Goal: Find contact information: Find contact information

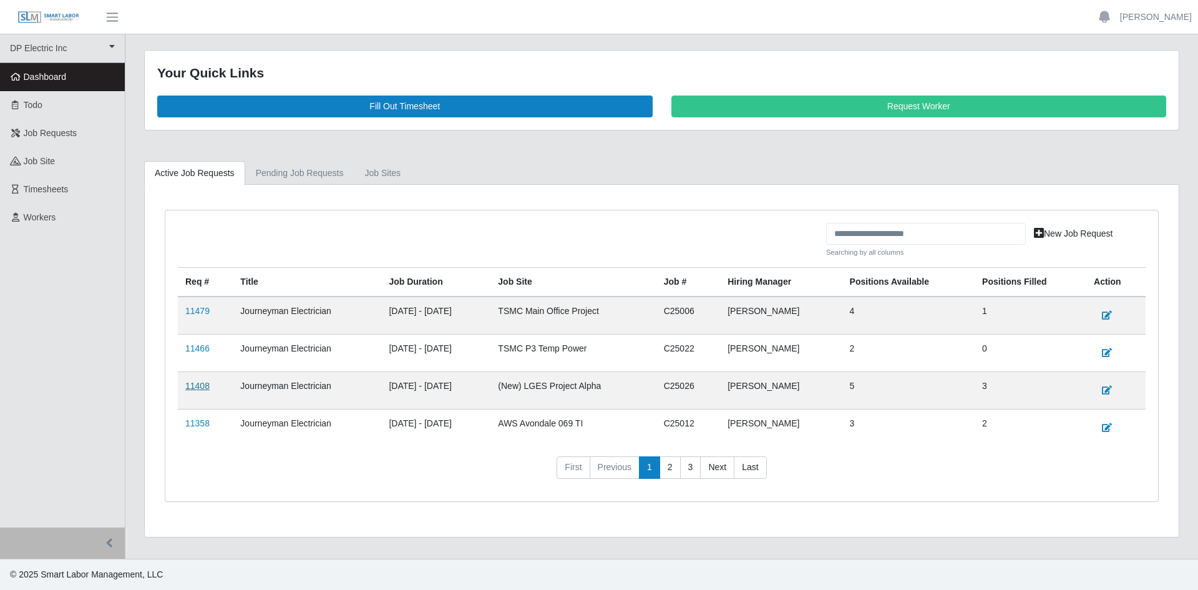
click at [188, 386] on link "11408" at bounding box center [197, 386] width 24 height 10
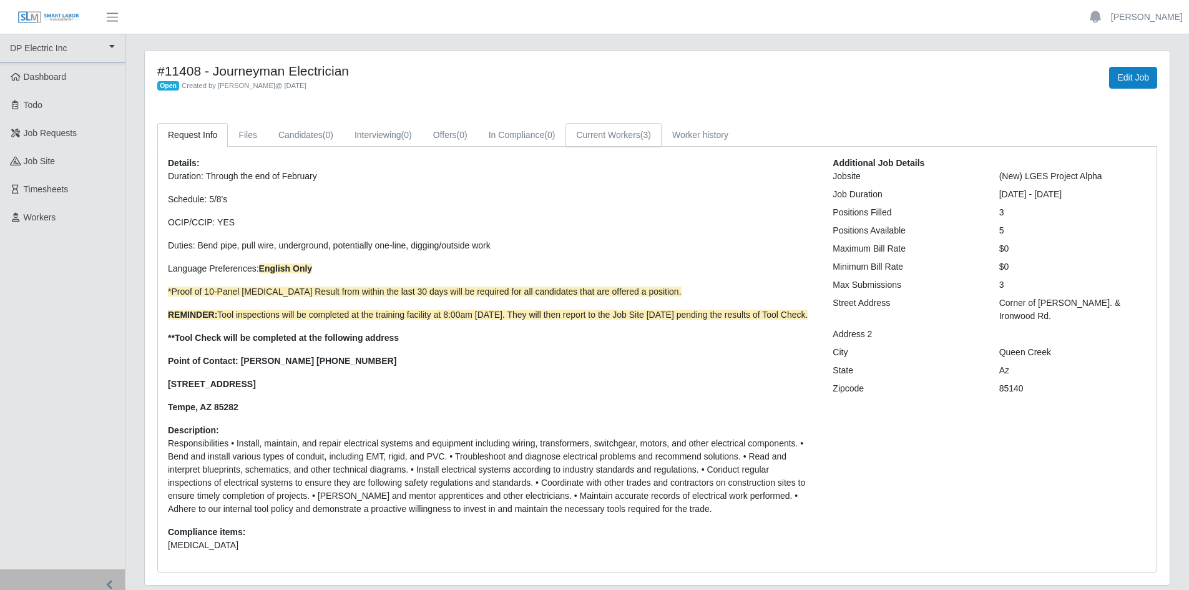
click at [594, 136] on link "Current Workers (3)" at bounding box center [613, 135] width 96 height 24
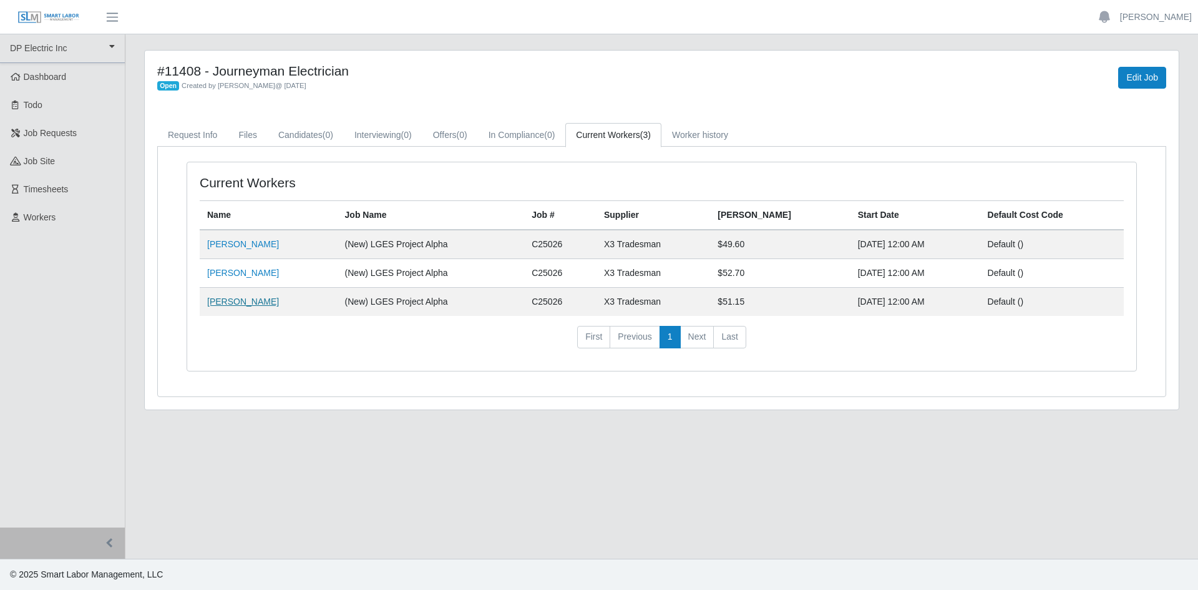
click at [244, 303] on link "Michael Balderama" at bounding box center [243, 301] width 72 height 10
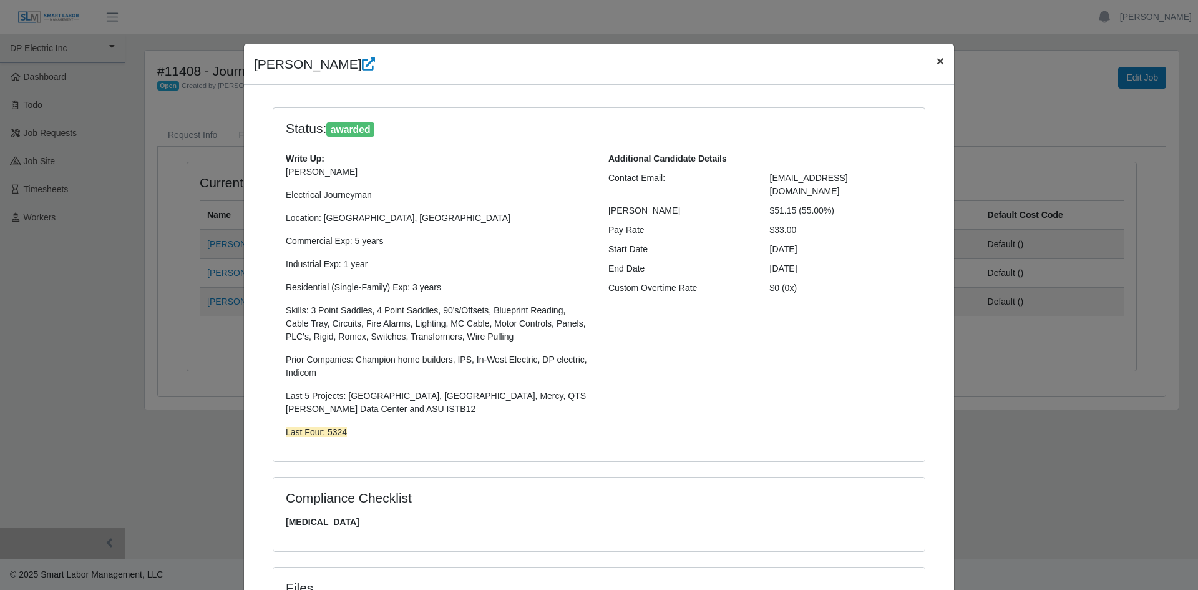
click at [940, 59] on button "×" at bounding box center [940, 60] width 27 height 33
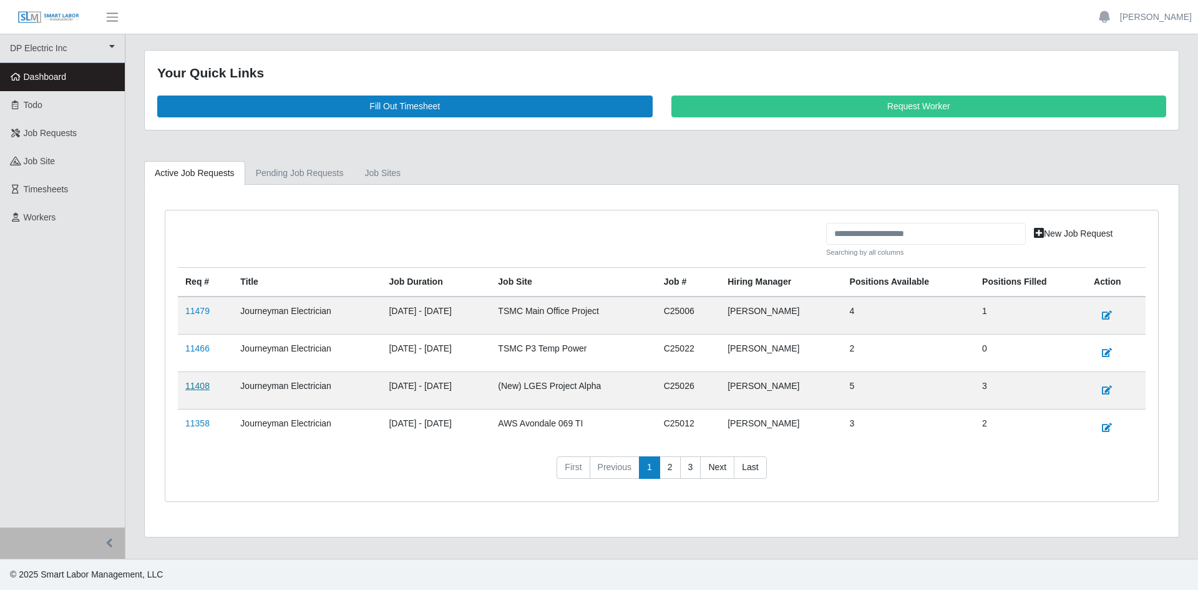
click at [197, 389] on link "11408" at bounding box center [197, 386] width 24 height 10
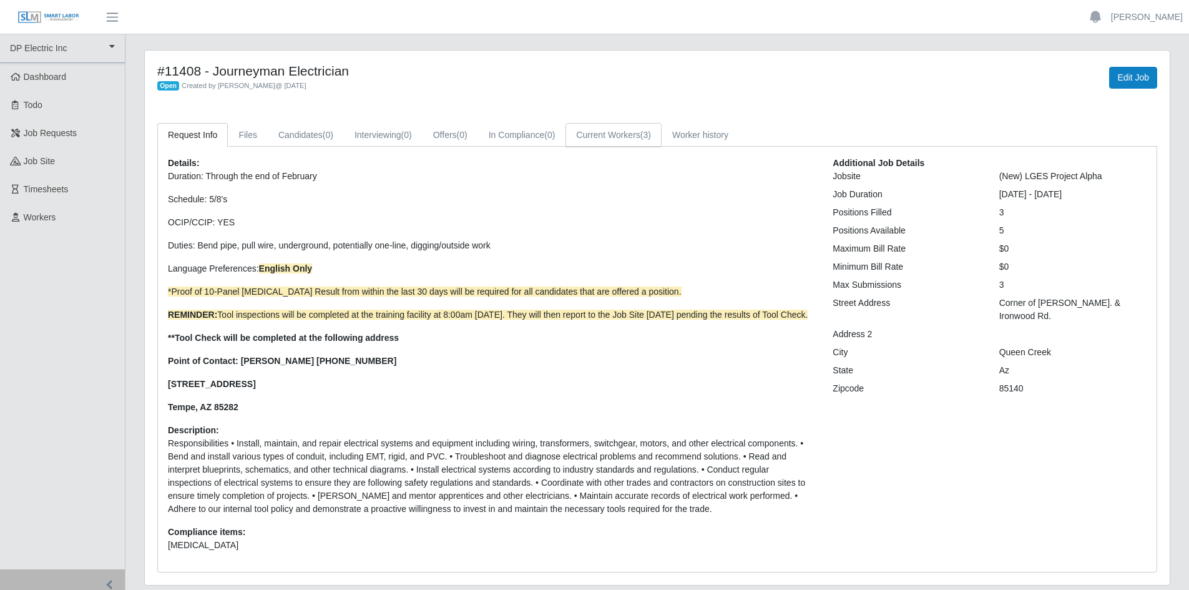
click at [644, 138] on span "(3)" at bounding box center [645, 135] width 11 height 10
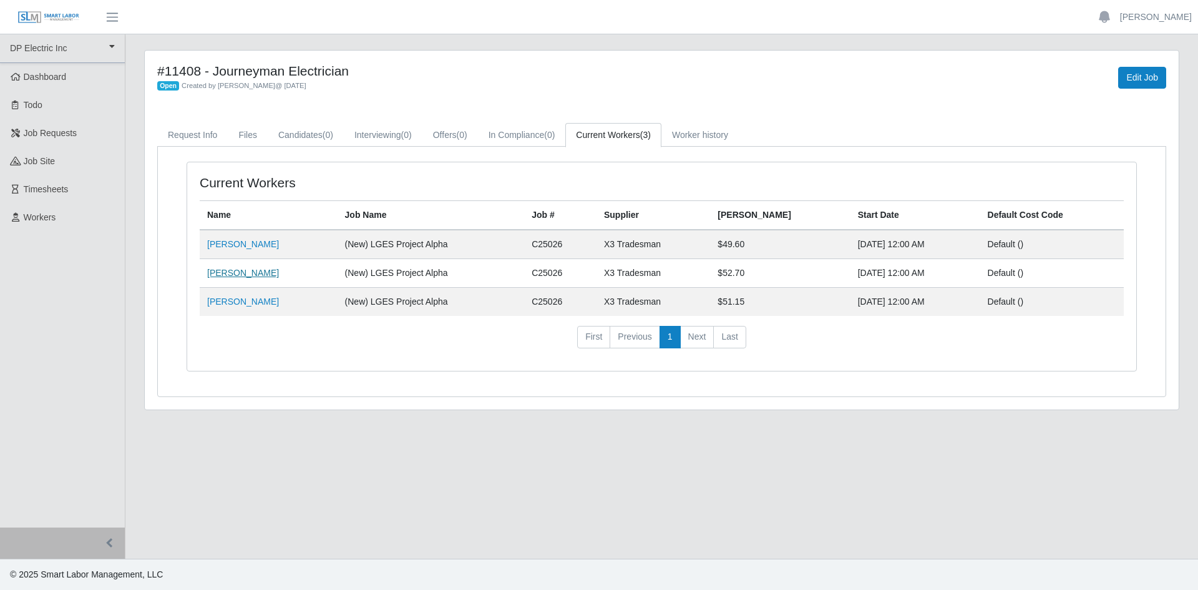
click at [238, 268] on link "Tom Bennett" at bounding box center [243, 273] width 72 height 10
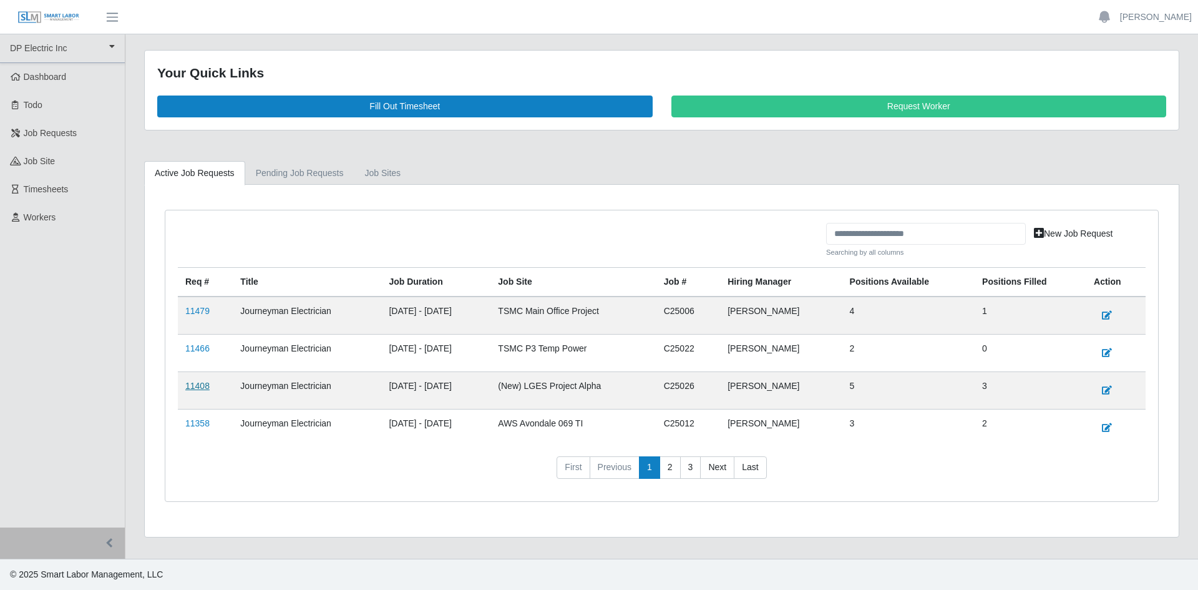
click at [195, 386] on link "11408" at bounding box center [197, 386] width 24 height 10
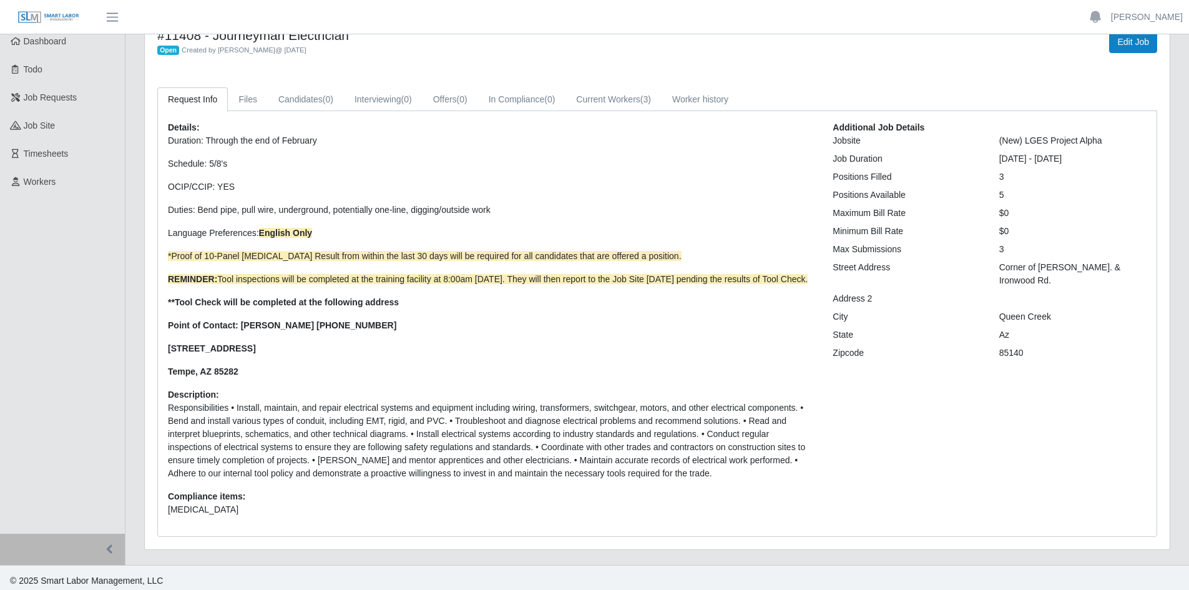
scroll to position [55, 0]
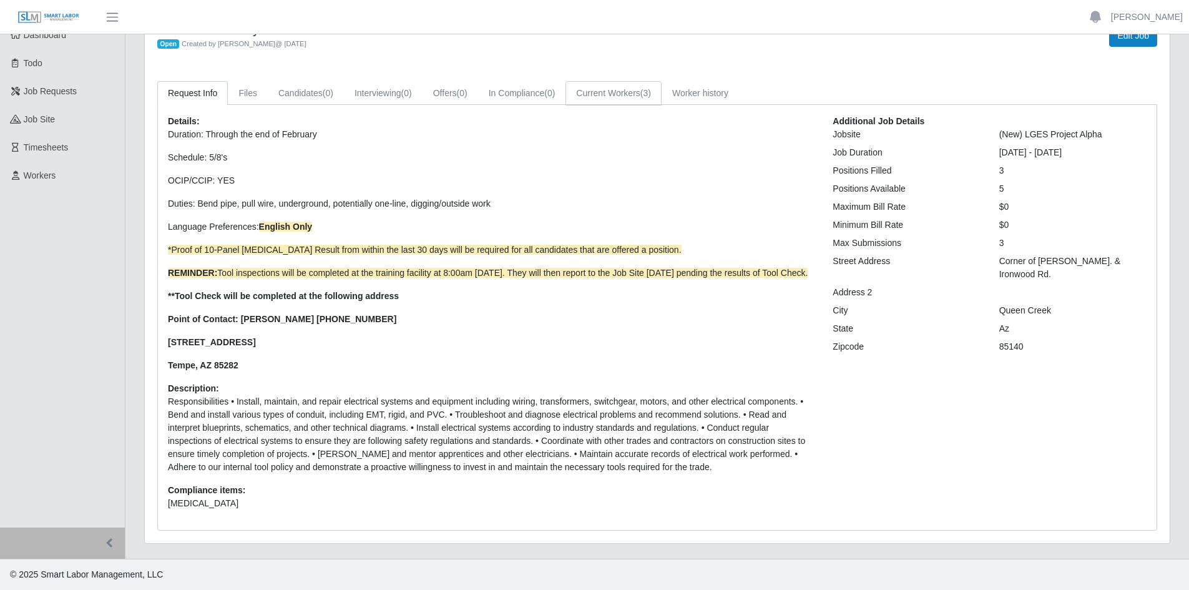
click at [604, 81] on link "Current Workers (3)" at bounding box center [613, 93] width 96 height 24
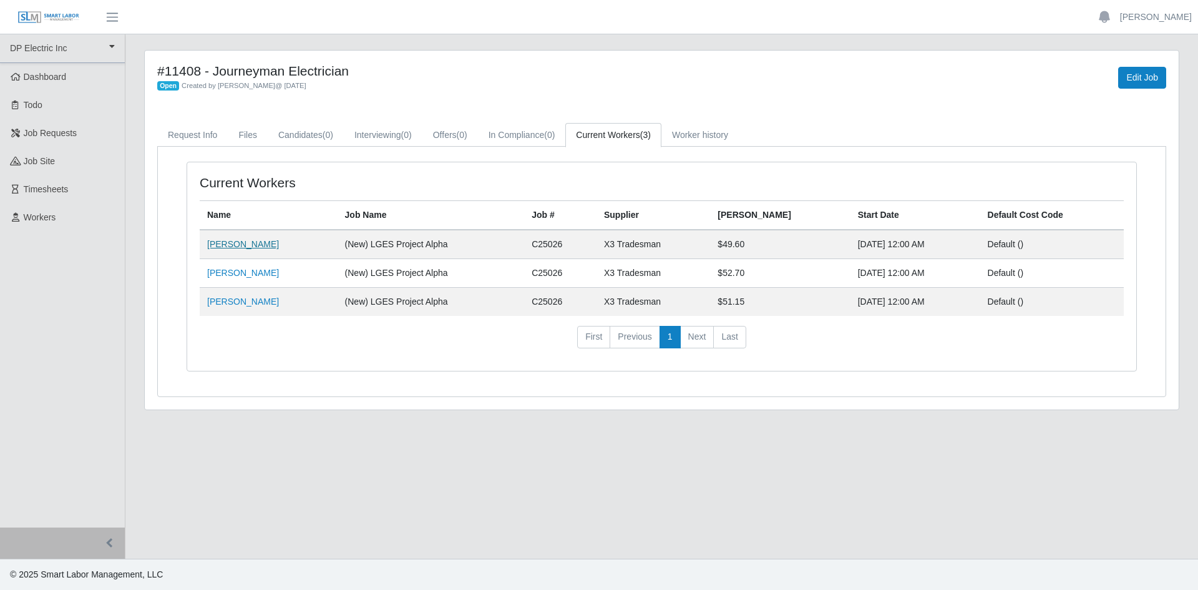
click at [249, 240] on link "Maria Lachino" at bounding box center [243, 244] width 72 height 10
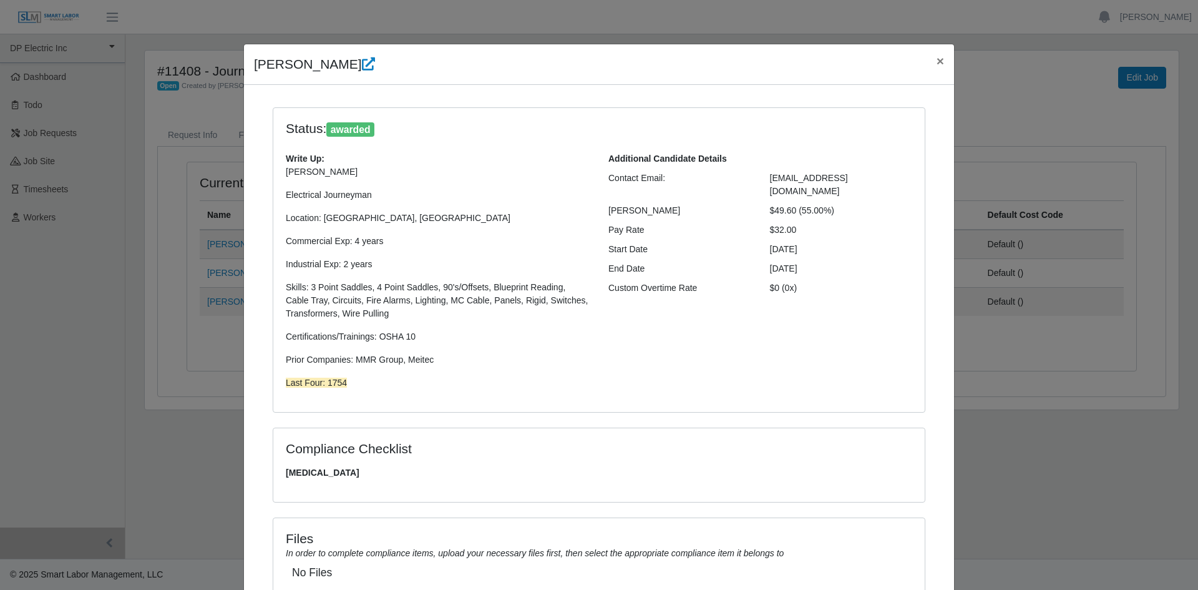
drag, startPoint x: 897, startPoint y: 178, endPoint x: 761, endPoint y: 179, distance: 136.1
click at [761, 179] on div "lupitalachino120914@gmail.com" at bounding box center [842, 185] width 162 height 26
copy span "lupitalachino120914@gmail.com"
click at [883, 262] on div "02/28/2026" at bounding box center [842, 268] width 162 height 13
click at [937, 61] on span "×" at bounding box center [940, 61] width 7 height 14
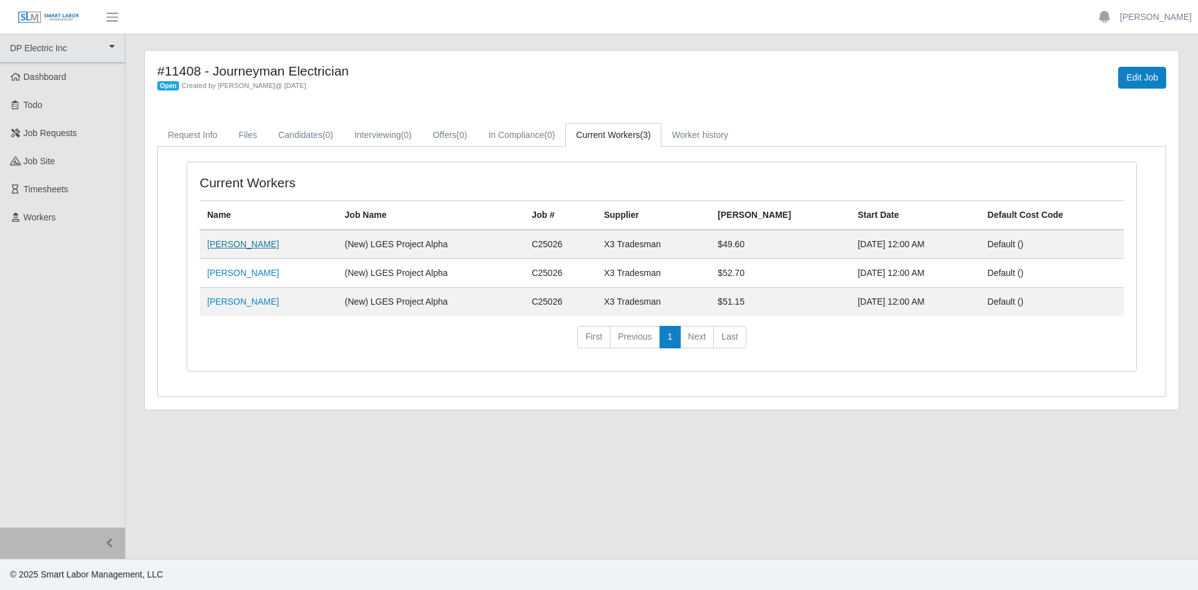
click at [245, 242] on link "Maria Lachino" at bounding box center [243, 244] width 72 height 10
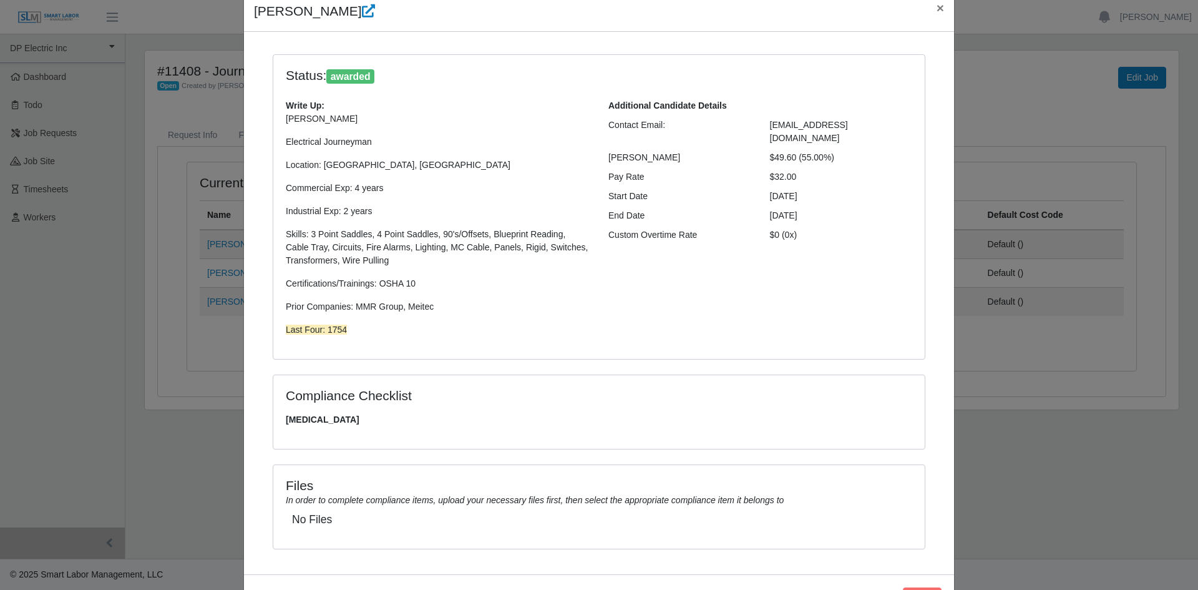
scroll to position [103, 0]
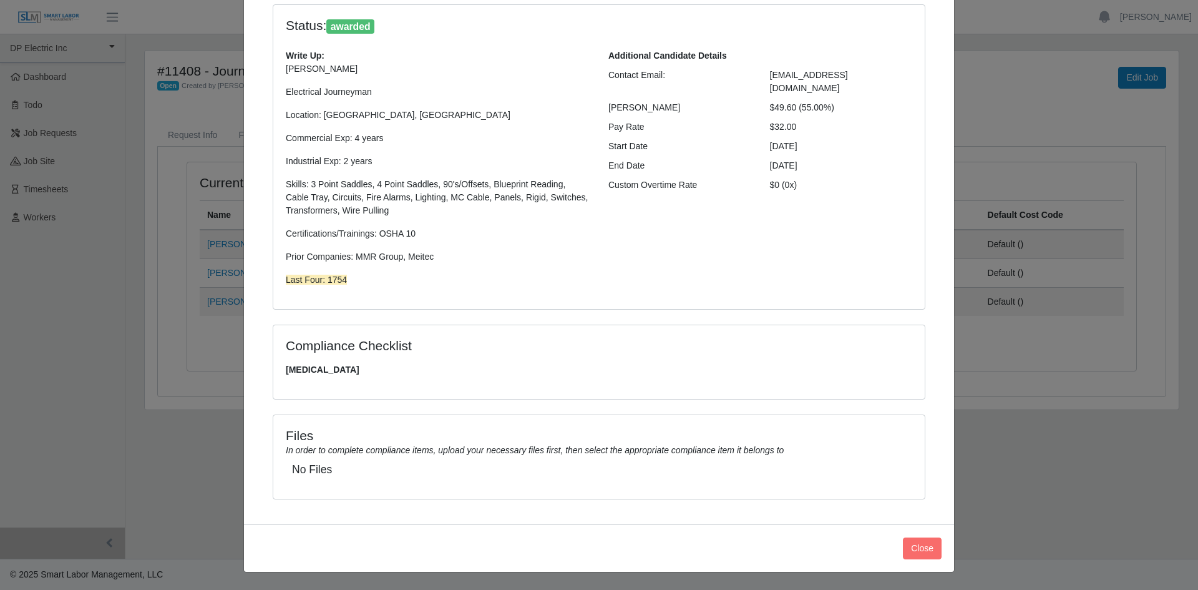
click at [328, 371] on span "Drug Screen" at bounding box center [599, 369] width 627 height 13
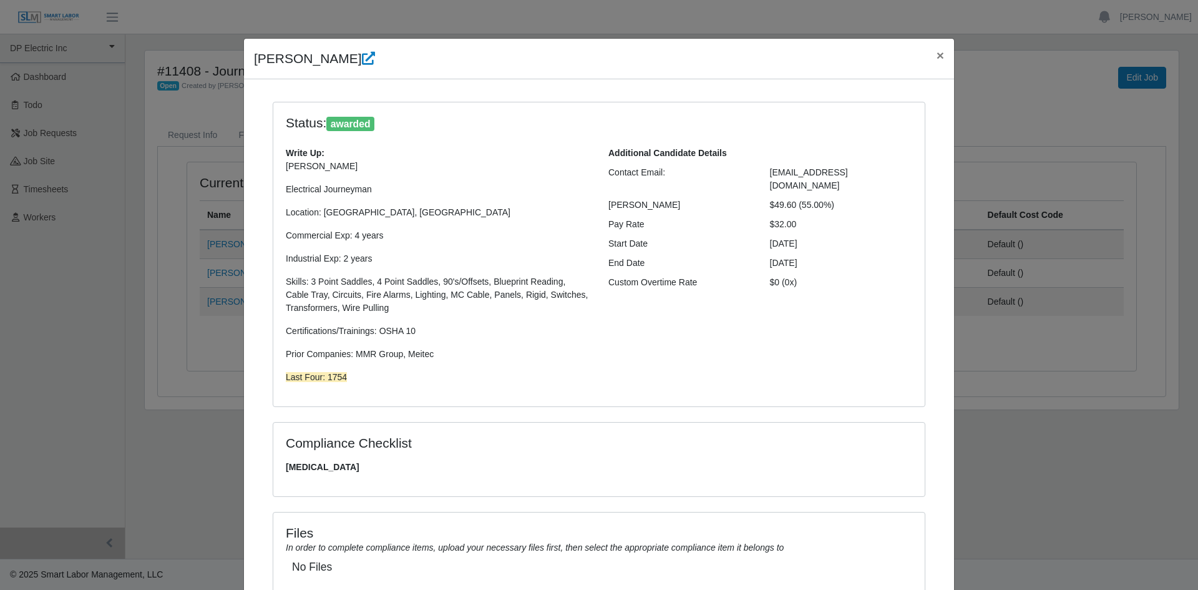
scroll to position [0, 0]
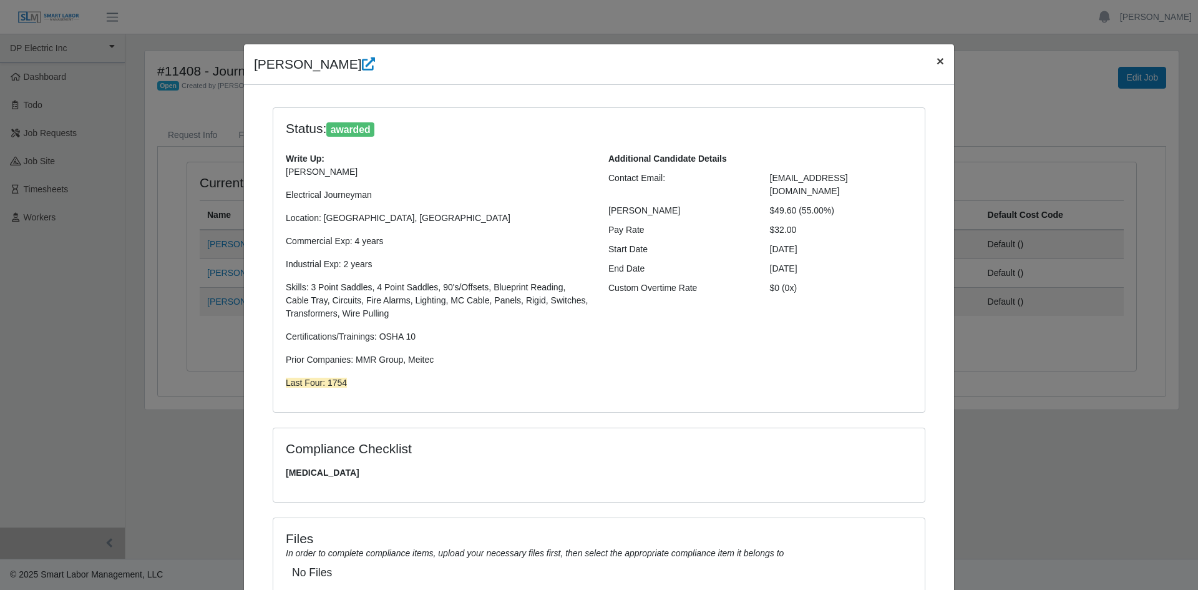
click at [937, 59] on span "×" at bounding box center [940, 61] width 7 height 14
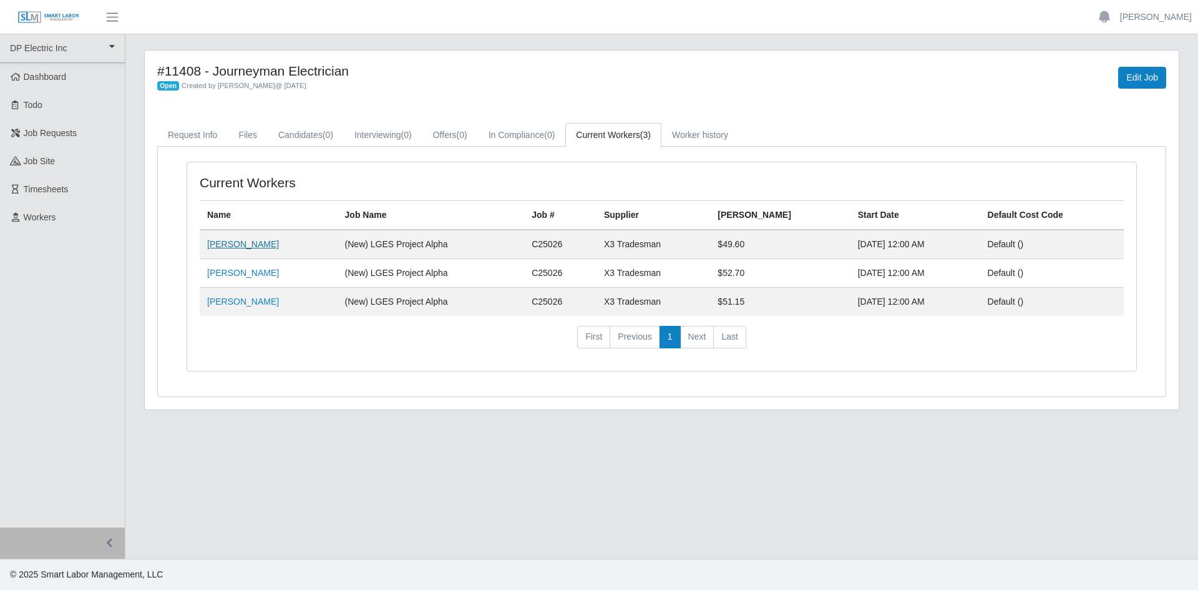
click at [255, 248] on link "Maria Lachino" at bounding box center [243, 244] width 72 height 10
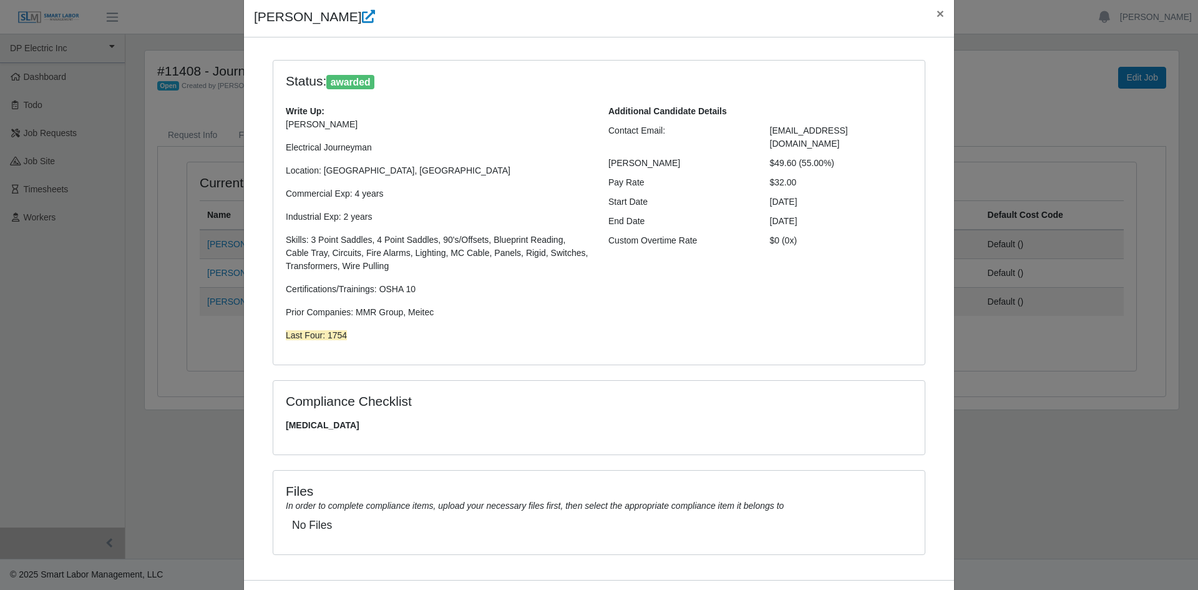
scroll to position [103, 0]
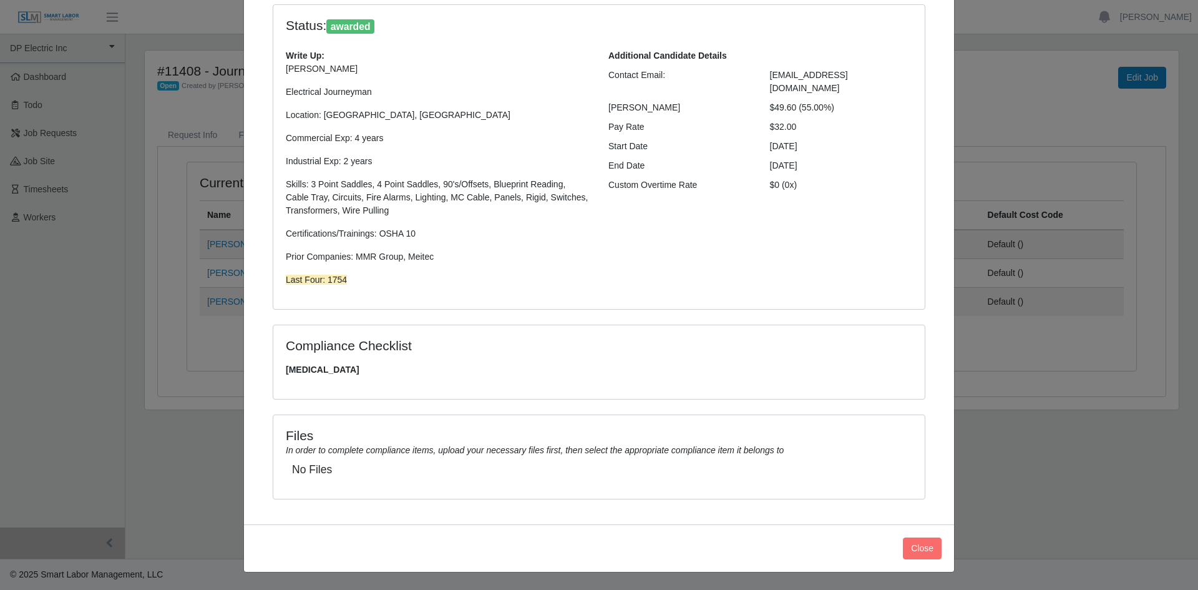
click at [366, 377] on div "[MEDICAL_DATA]" at bounding box center [599, 374] width 645 height 23
click at [916, 547] on button "Close" at bounding box center [922, 548] width 39 height 22
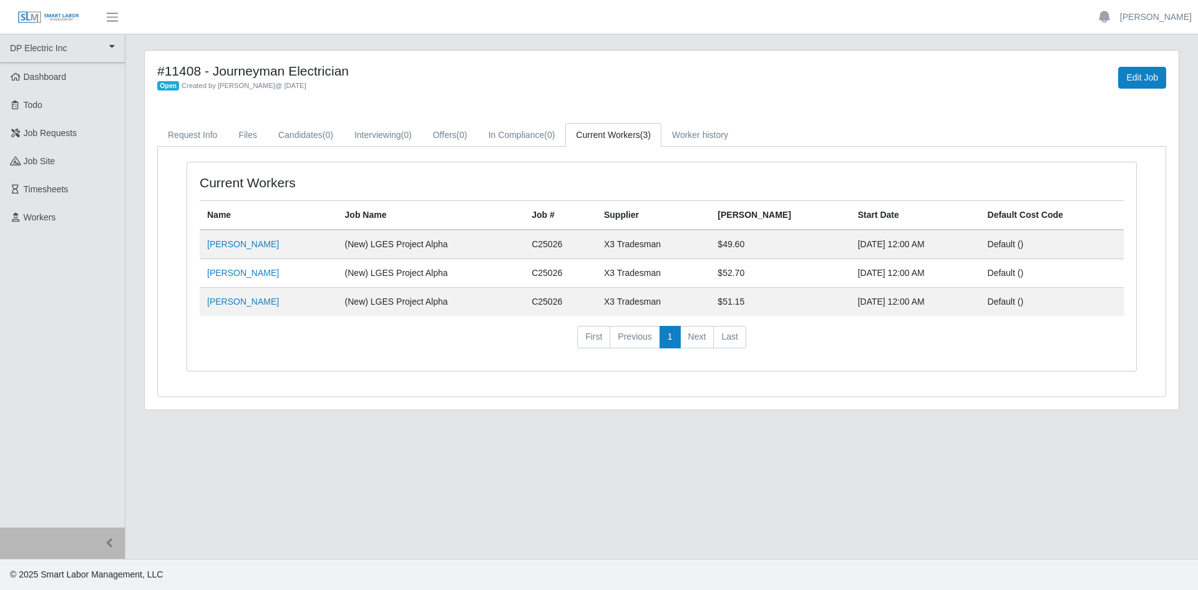
click at [454, 248] on td "(New) LGES Project Alpha" at bounding box center [431, 244] width 187 height 29
click at [230, 245] on link "Maria Lachino" at bounding box center [243, 244] width 72 height 10
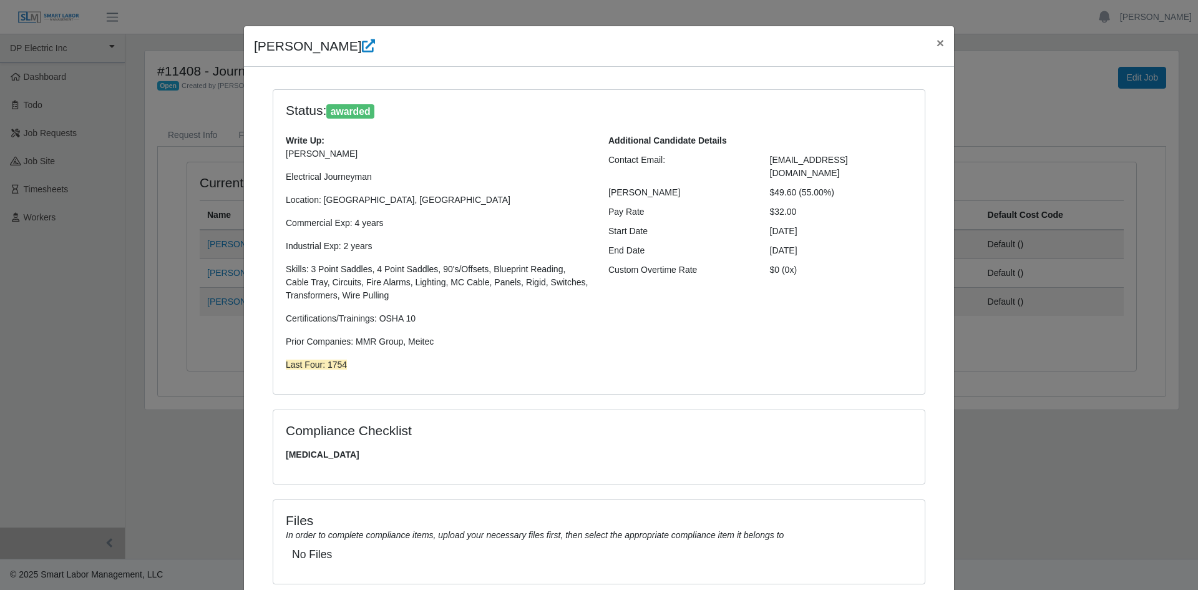
scroll to position [0, 0]
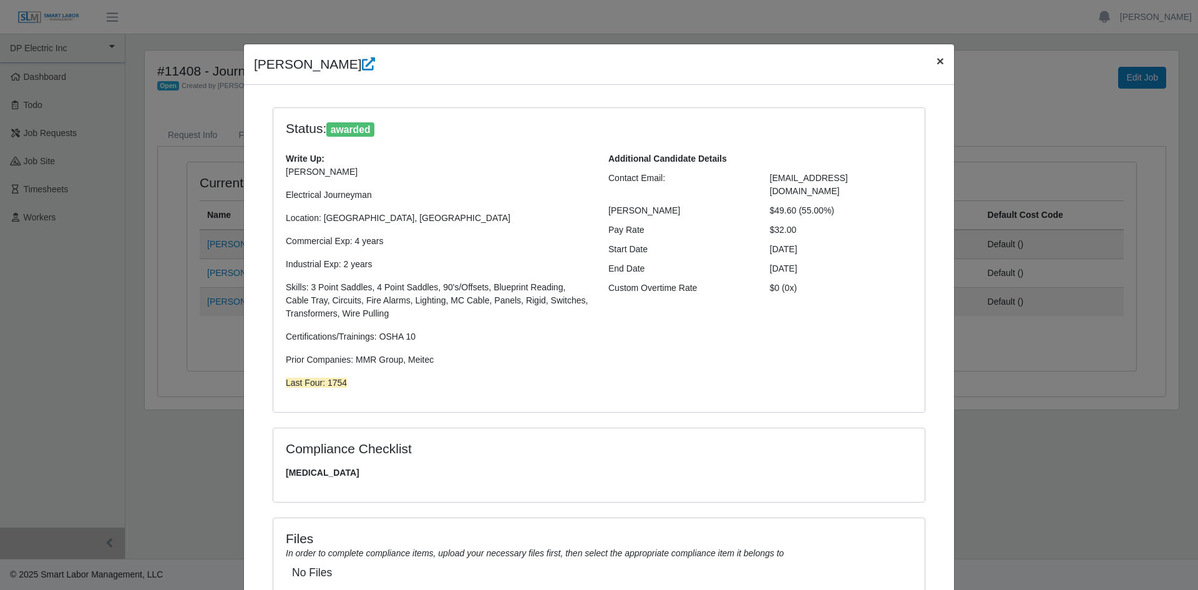
click at [937, 57] on span "×" at bounding box center [940, 61] width 7 height 14
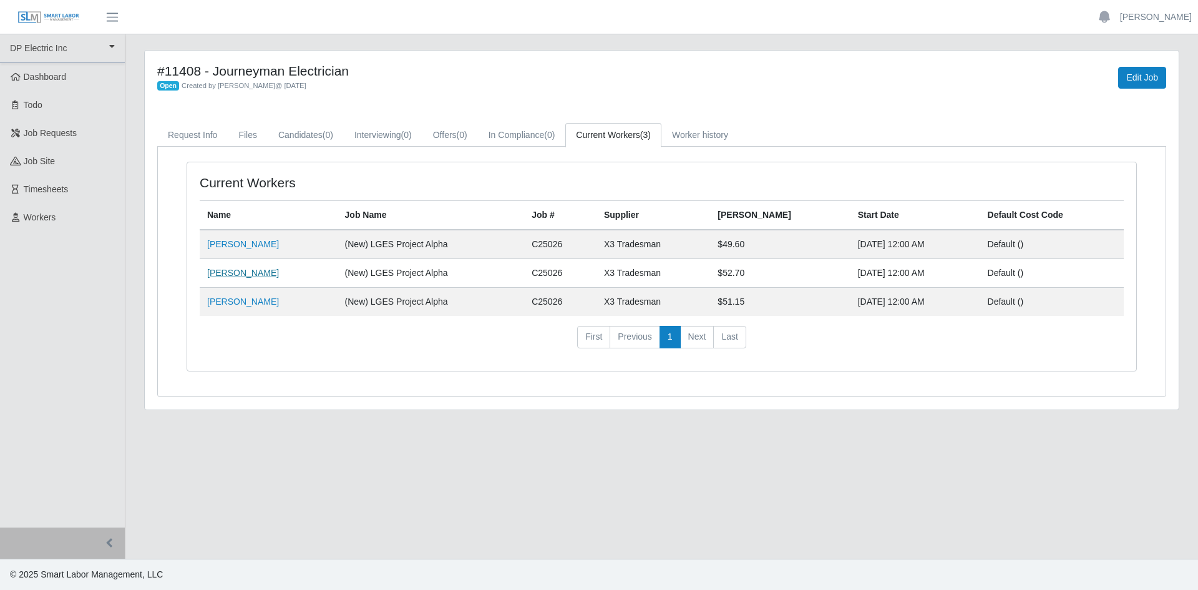
click at [241, 272] on link "Tom Bennett" at bounding box center [243, 273] width 72 height 10
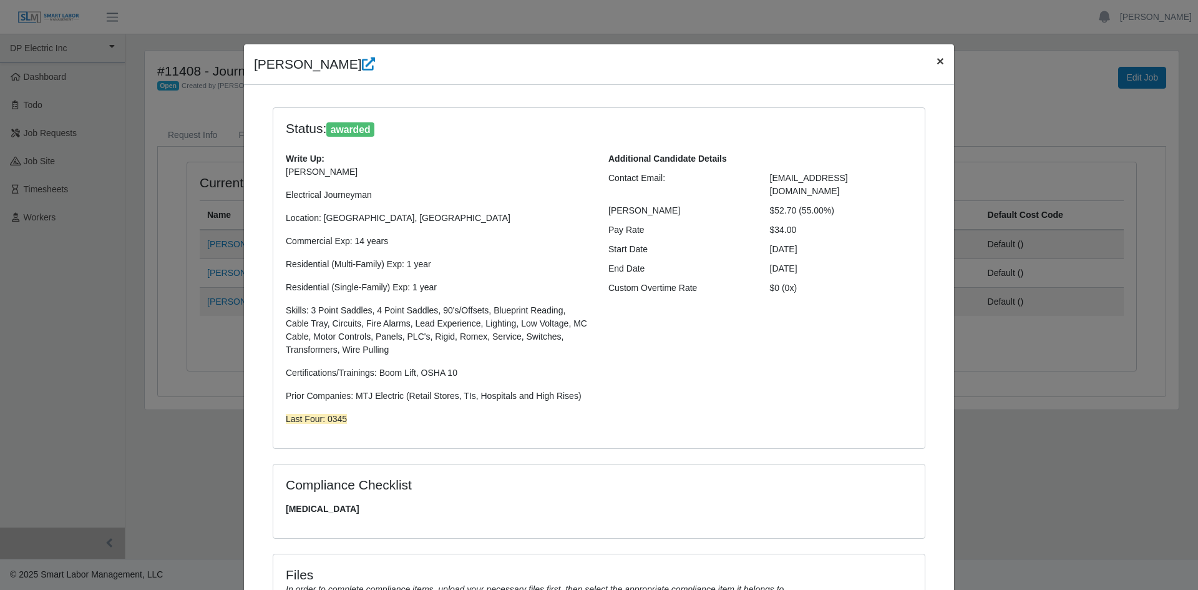
click at [942, 59] on button "×" at bounding box center [940, 60] width 27 height 33
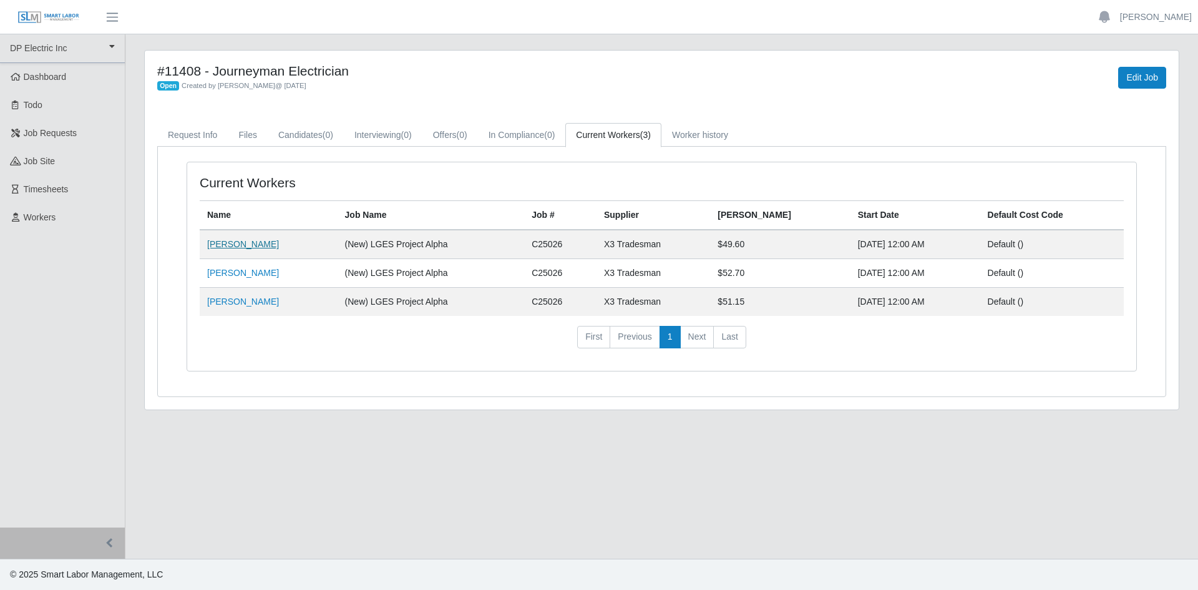
click at [259, 244] on link "Maria Lachino" at bounding box center [243, 244] width 72 height 10
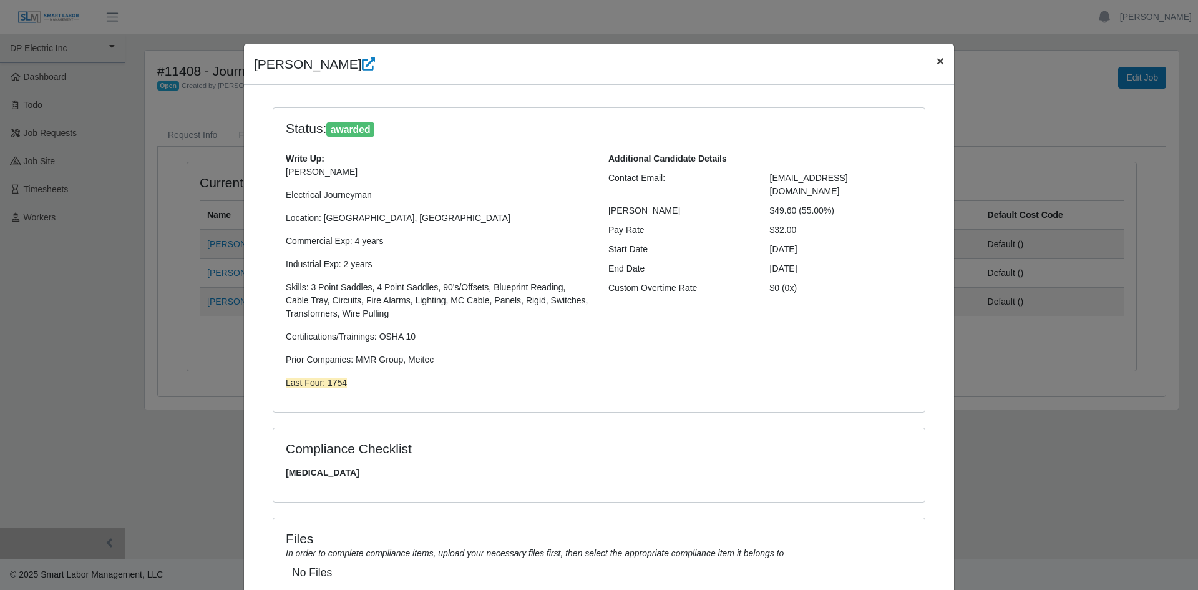
click at [937, 59] on span "×" at bounding box center [940, 61] width 7 height 14
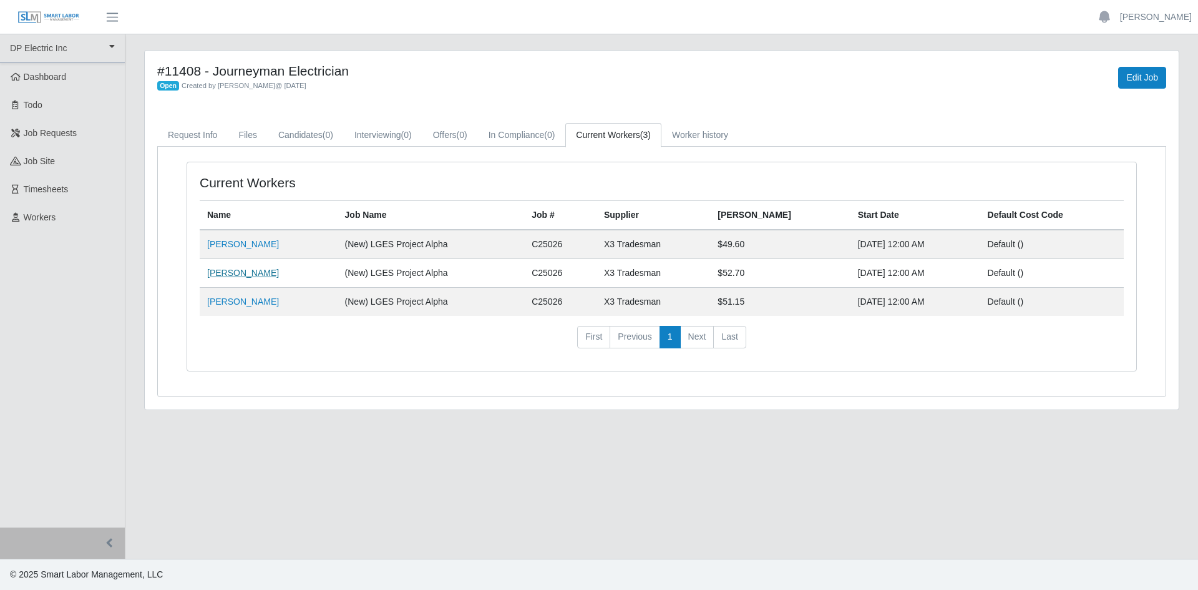
click at [240, 270] on link "Tom Bennett" at bounding box center [243, 273] width 72 height 10
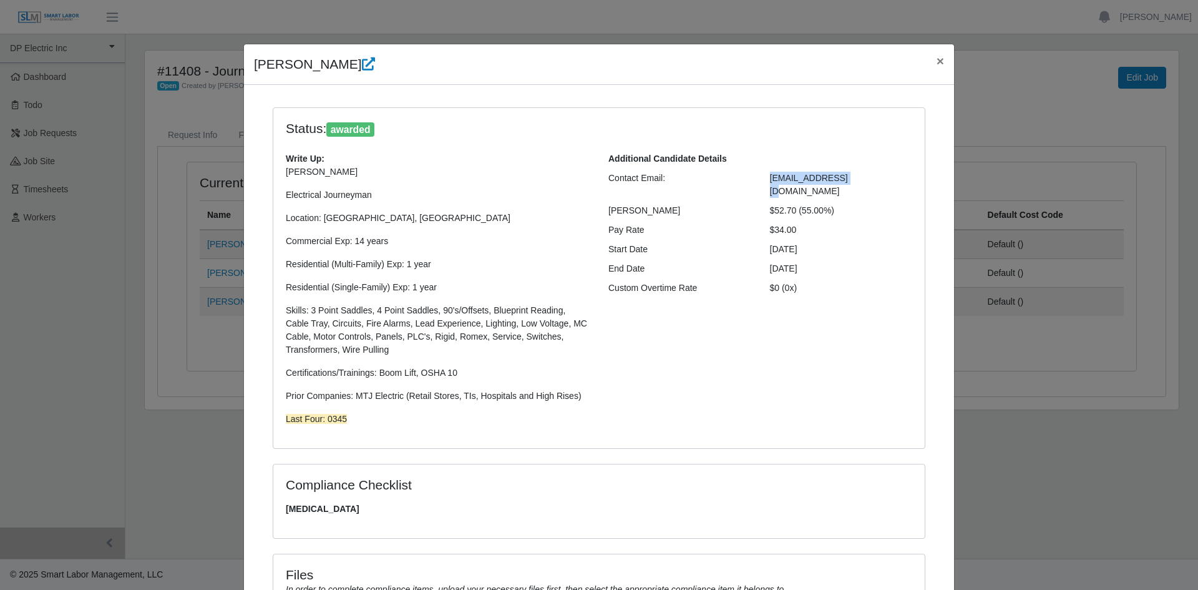
drag, startPoint x: 852, startPoint y: 180, endPoint x: 766, endPoint y: 185, distance: 85.6
click at [766, 185] on div "tbencam@gmail.com" at bounding box center [842, 185] width 162 height 26
copy span "tbencam@gmail.com"
click at [937, 61] on span "×" at bounding box center [940, 61] width 7 height 14
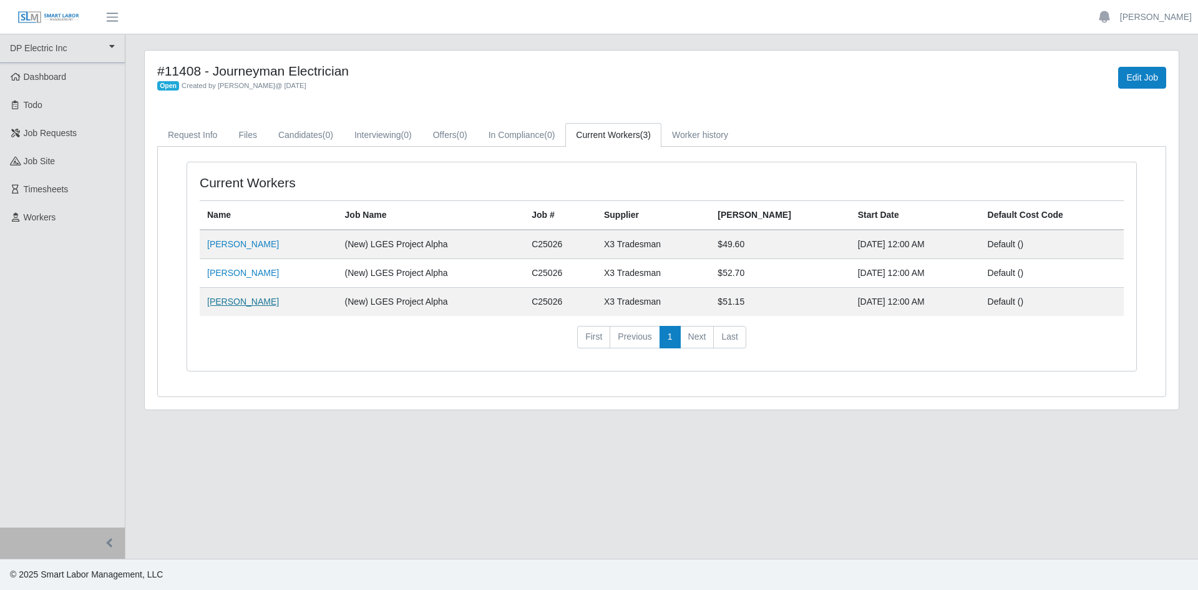
click at [246, 302] on link "Michael Balderama" at bounding box center [243, 301] width 72 height 10
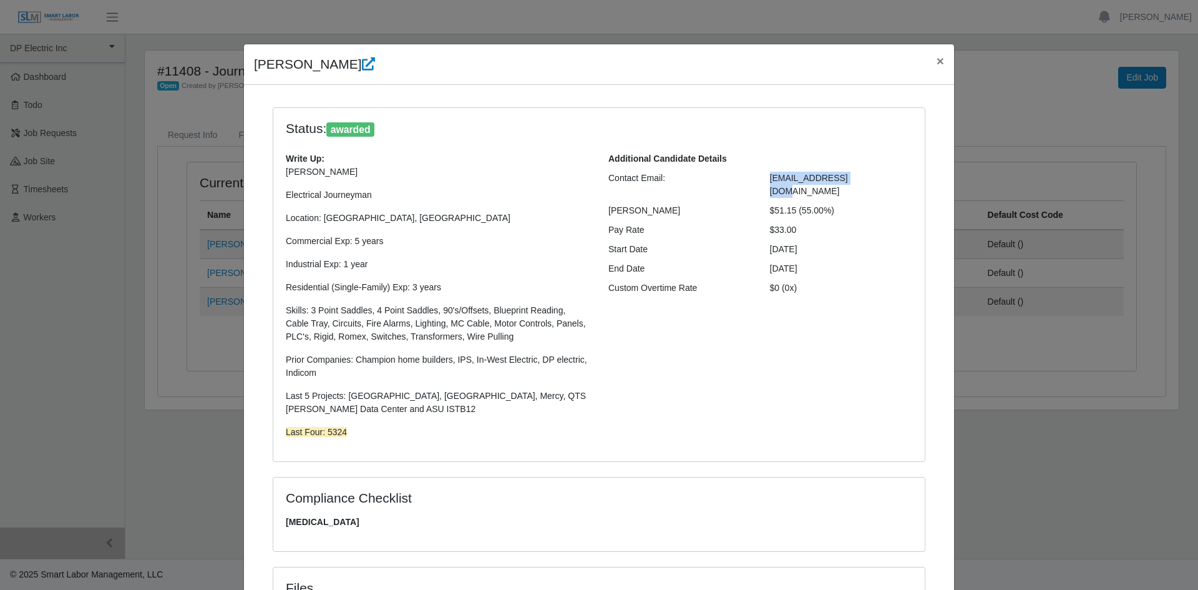
drag, startPoint x: 859, startPoint y: 179, endPoint x: 764, endPoint y: 179, distance: 95.5
click at [764, 179] on div "quirozm24@gmail.com" at bounding box center [842, 185] width 162 height 26
copy span "quirozm24@gmail.com"
click at [939, 63] on span "×" at bounding box center [940, 61] width 7 height 14
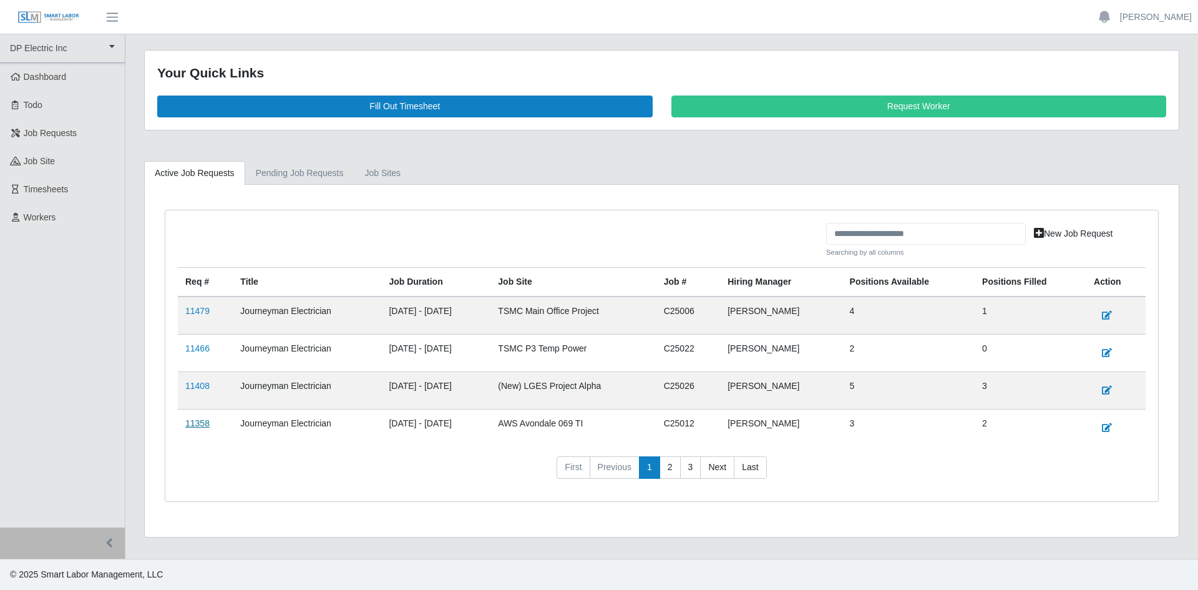
click at [200, 426] on link "11358" at bounding box center [197, 423] width 24 height 10
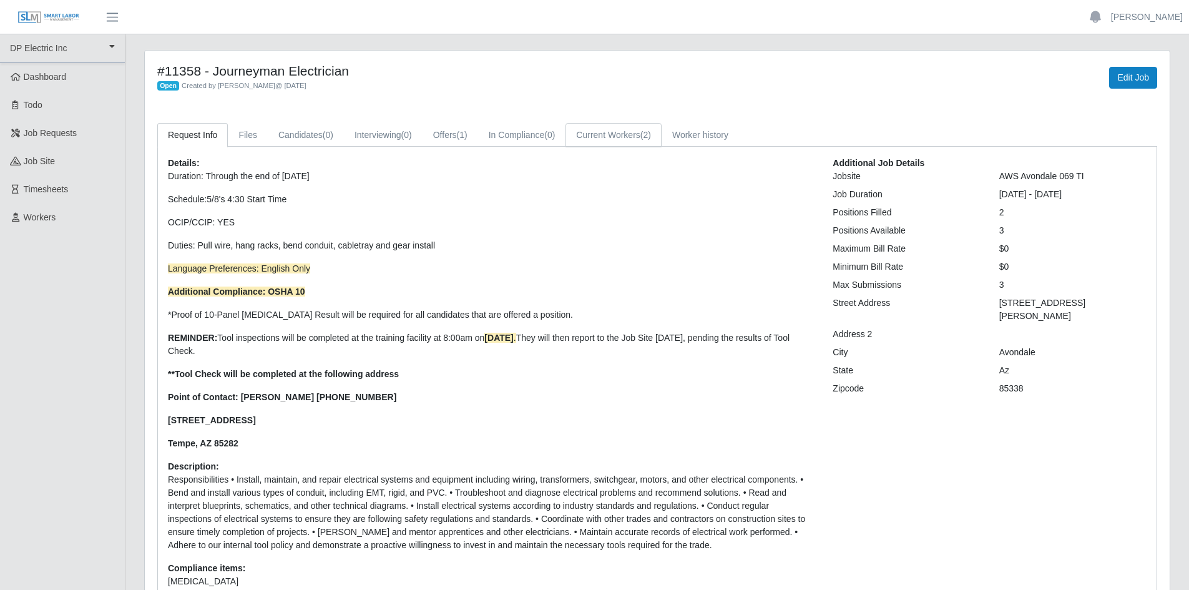
click at [619, 137] on link "Current Workers (2)" at bounding box center [613, 135] width 96 height 24
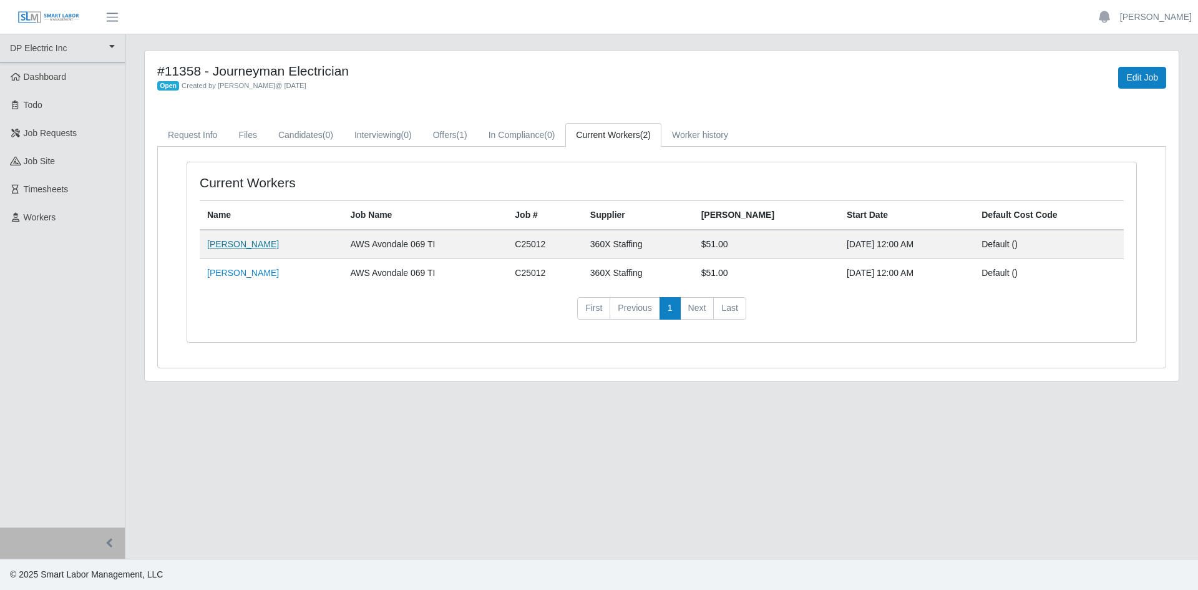
click at [241, 243] on link "Brandon Beal" at bounding box center [243, 244] width 72 height 10
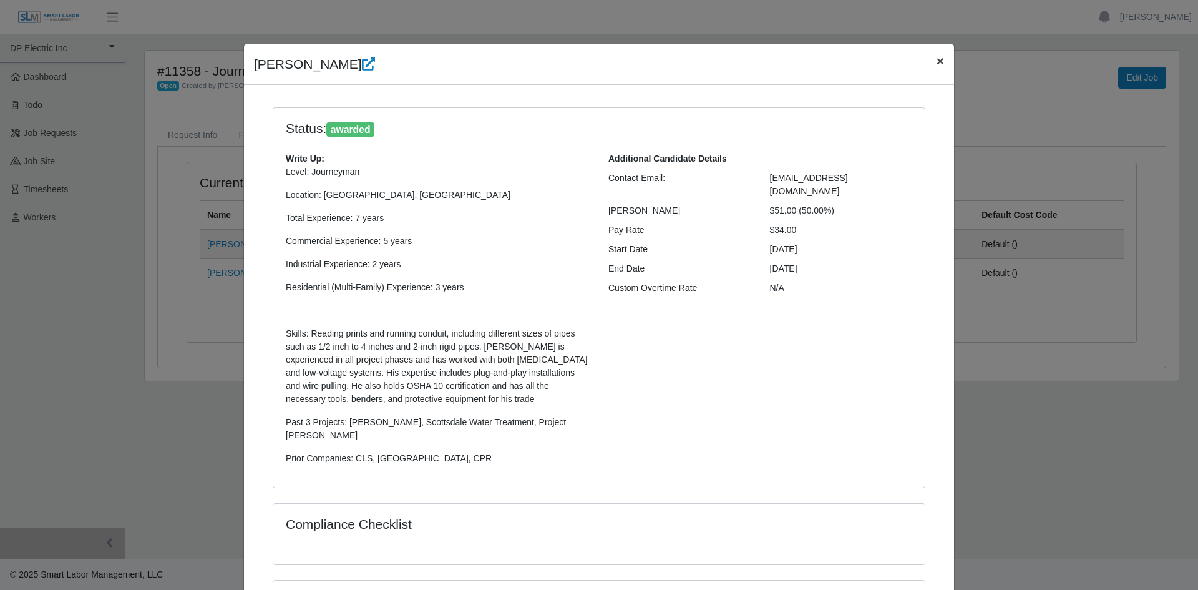
click at [937, 58] on span "×" at bounding box center [940, 61] width 7 height 14
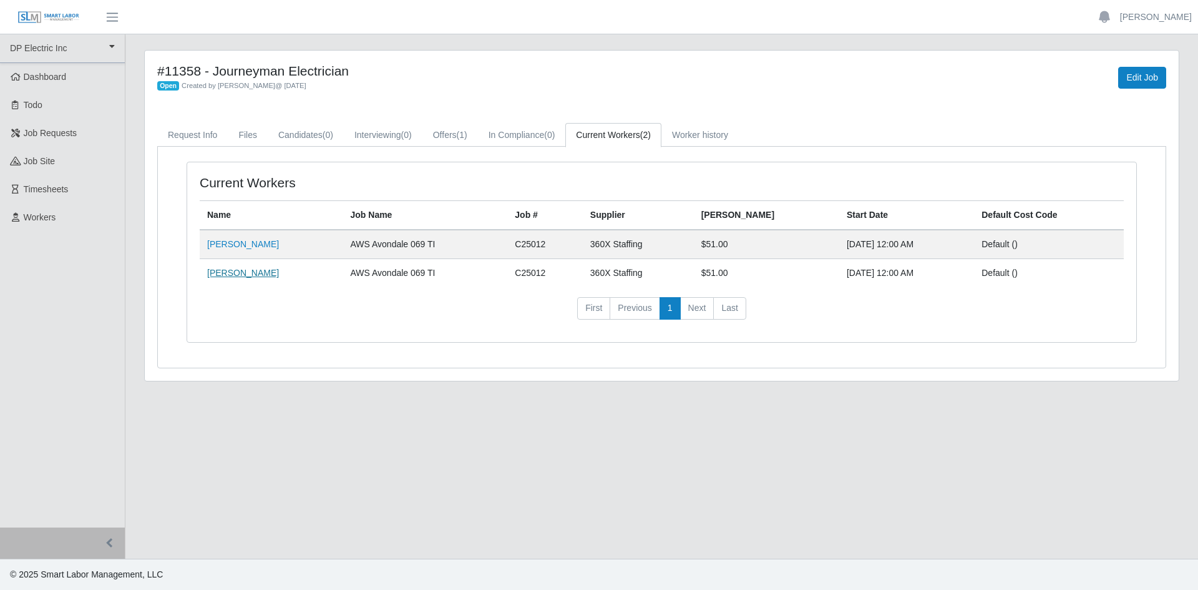
click at [272, 271] on link "Rafael Velazquez Urrutia" at bounding box center [243, 273] width 72 height 10
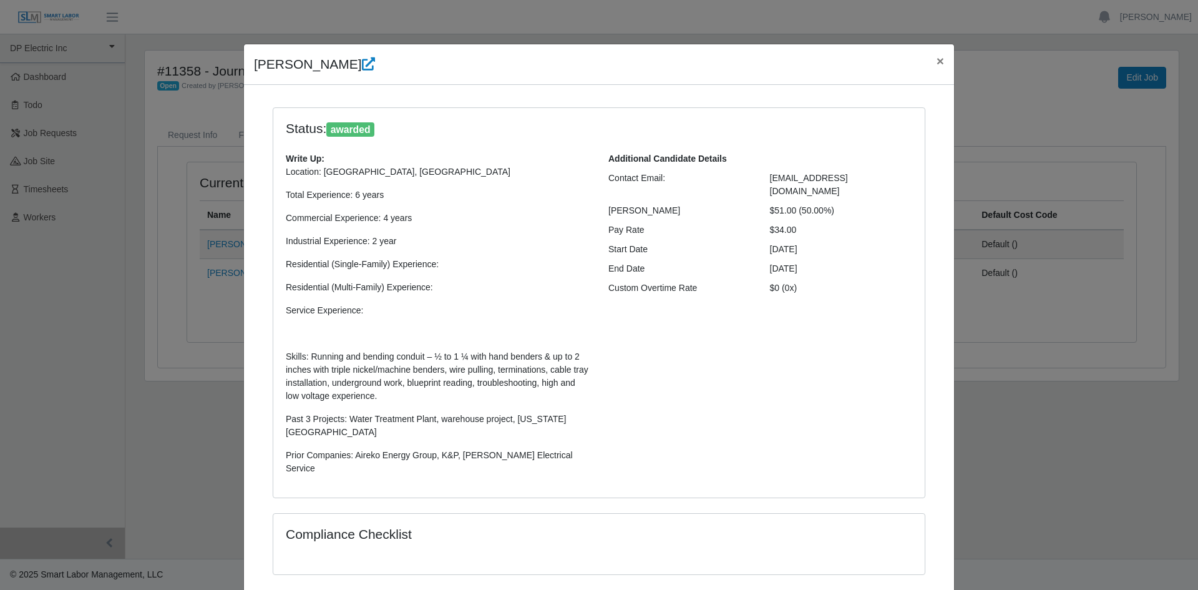
drag, startPoint x: 904, startPoint y: 179, endPoint x: 761, endPoint y: 182, distance: 143.0
click at [762, 181] on div "rafaeladrianvelazquez@gmail.com" at bounding box center [842, 185] width 162 height 26
copy span "rafaeladrianvelazquez@gmail.com"
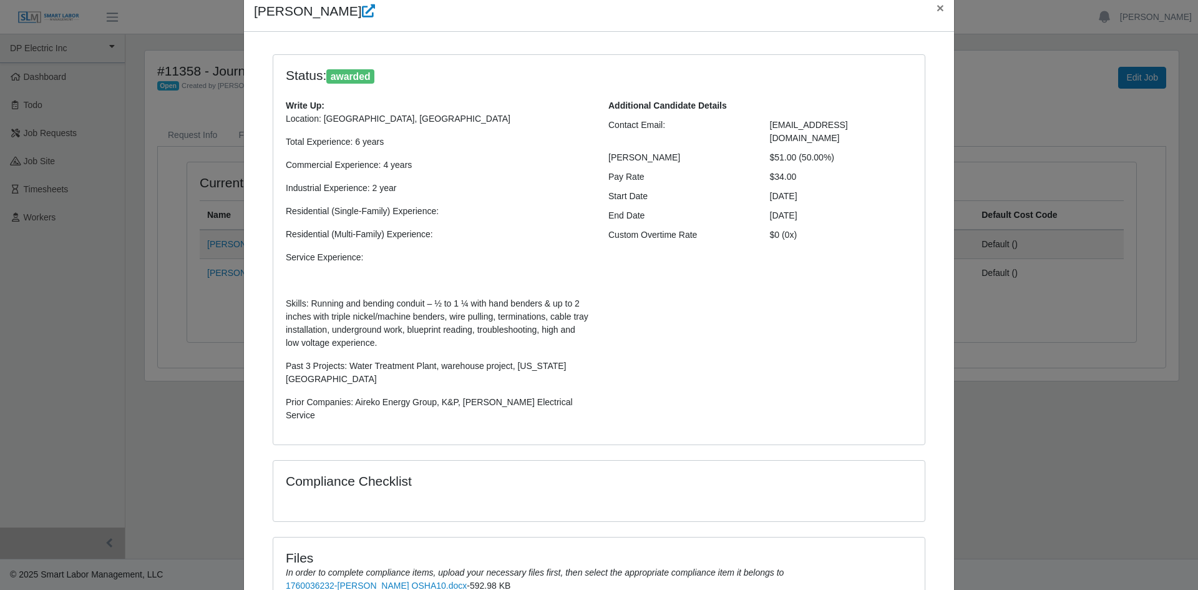
scroll to position [125, 0]
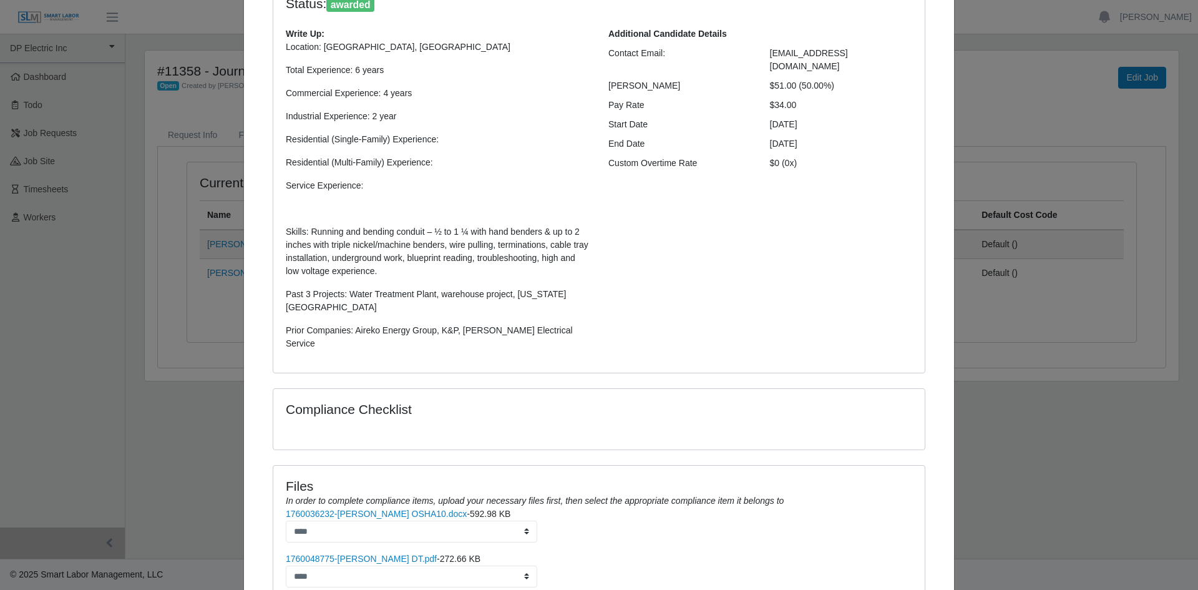
drag, startPoint x: 733, startPoint y: 283, endPoint x: 830, endPoint y: 194, distance: 131.6
click at [734, 283] on div "Additional Candidate Details Contact Email: rafaeladrianvelazquez@gmail.com Bil…" at bounding box center [760, 193] width 323 height 333
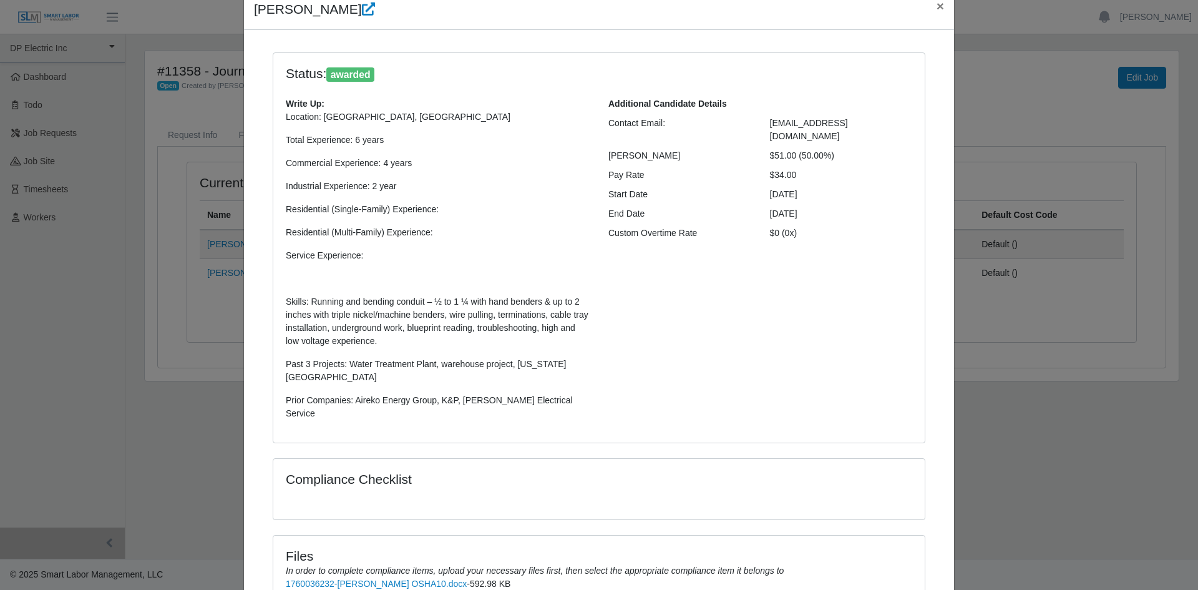
scroll to position [0, 0]
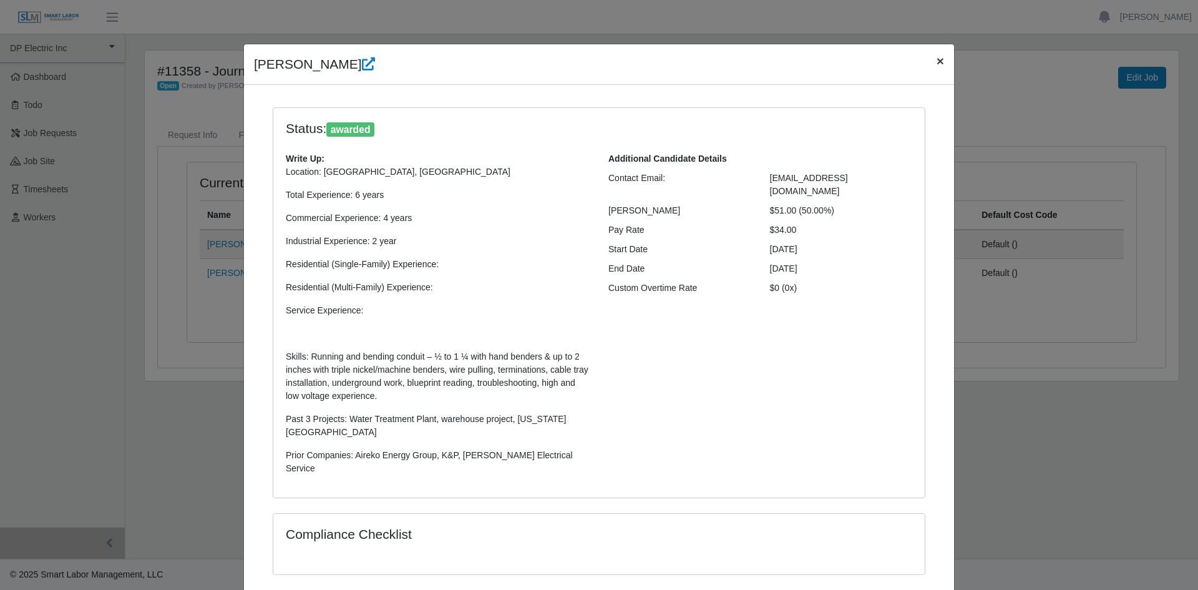
click at [937, 60] on span "×" at bounding box center [940, 61] width 7 height 14
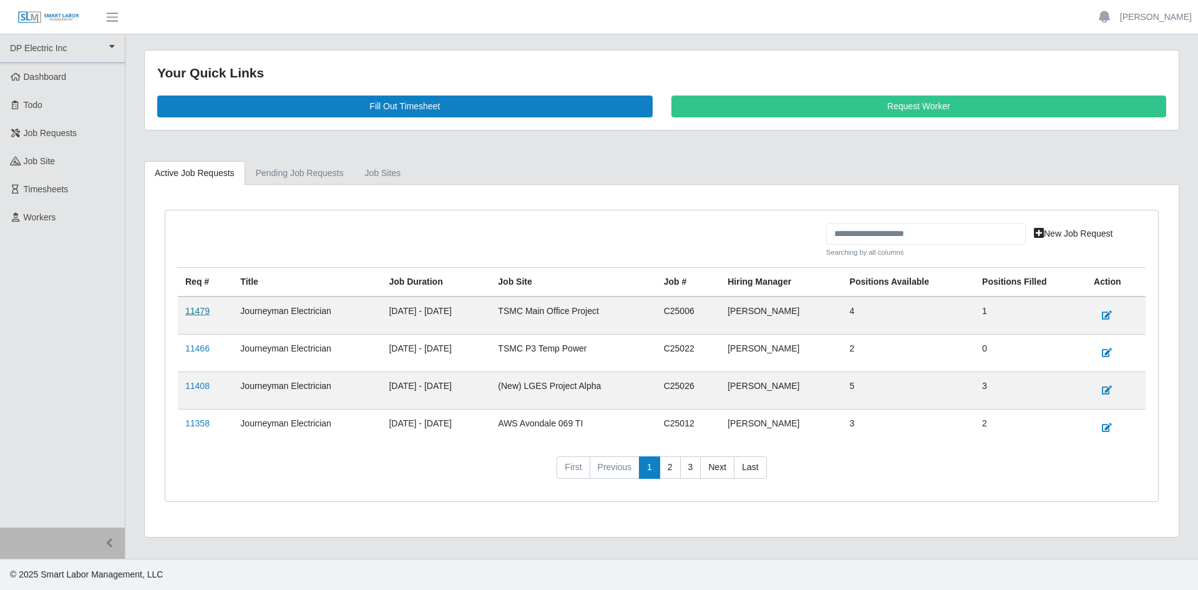
click at [195, 306] on link "11479" at bounding box center [197, 311] width 24 height 10
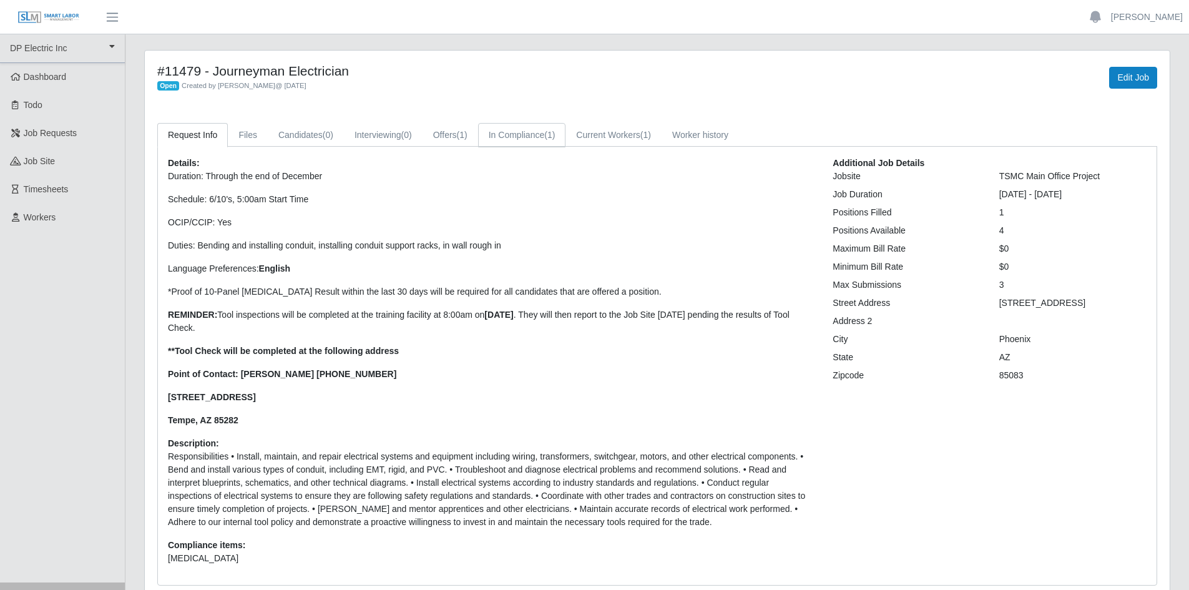
click at [524, 127] on link "In Compliance (1)" at bounding box center [522, 135] width 88 height 24
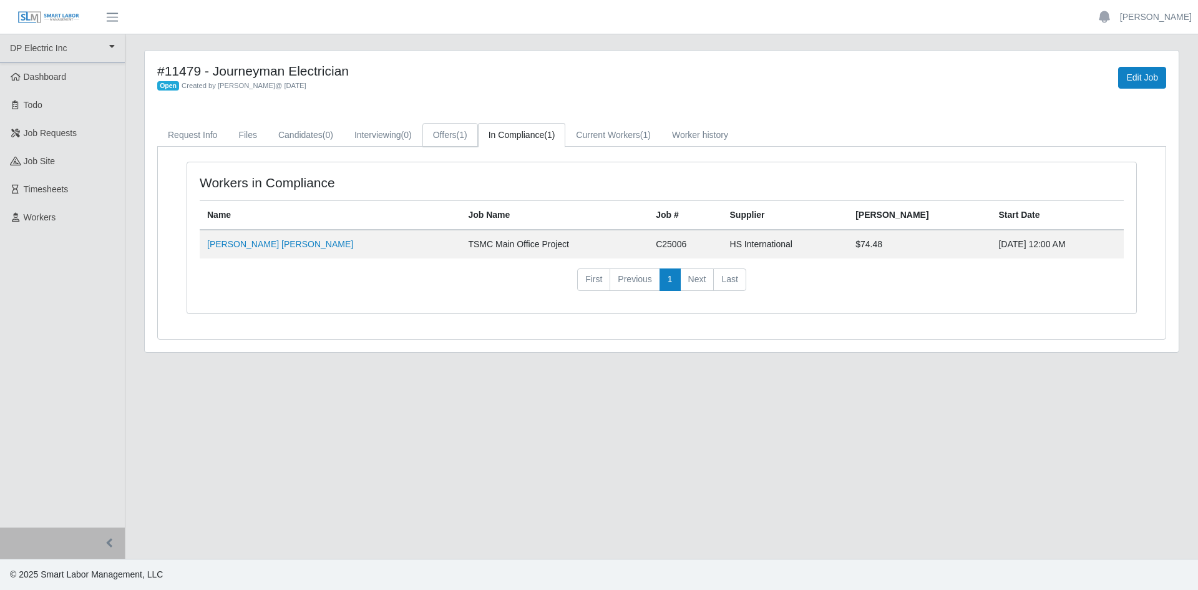
click at [459, 134] on span "(1)" at bounding box center [462, 135] width 11 height 10
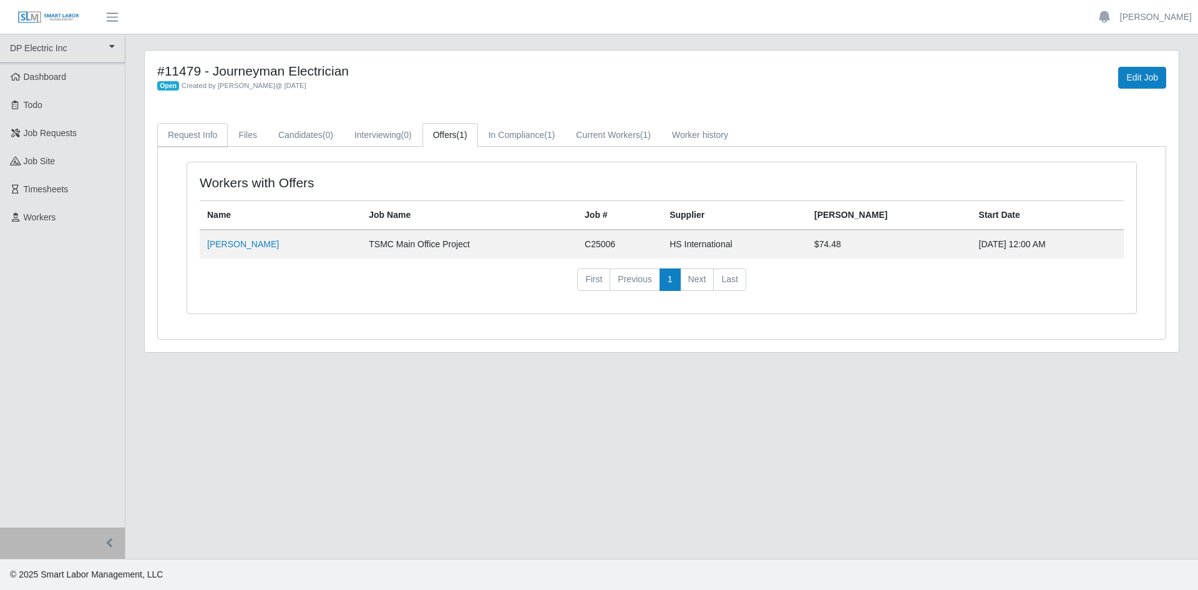
click at [199, 136] on link "Request Info" at bounding box center [192, 135] width 71 height 24
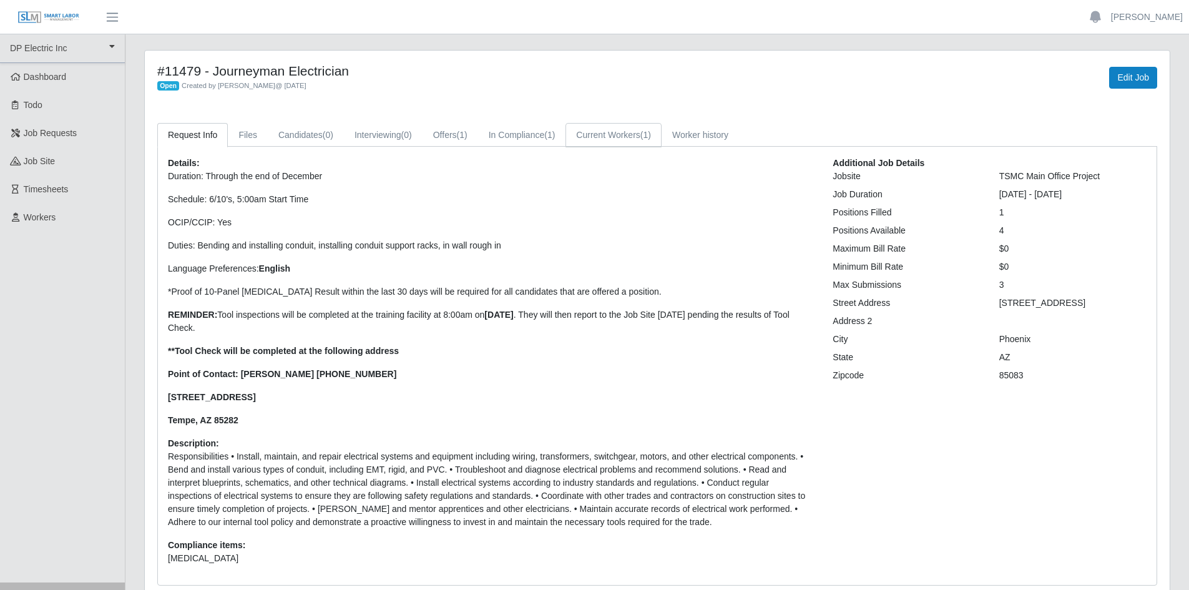
click at [629, 135] on link "Current Workers (1)" at bounding box center [613, 135] width 96 height 24
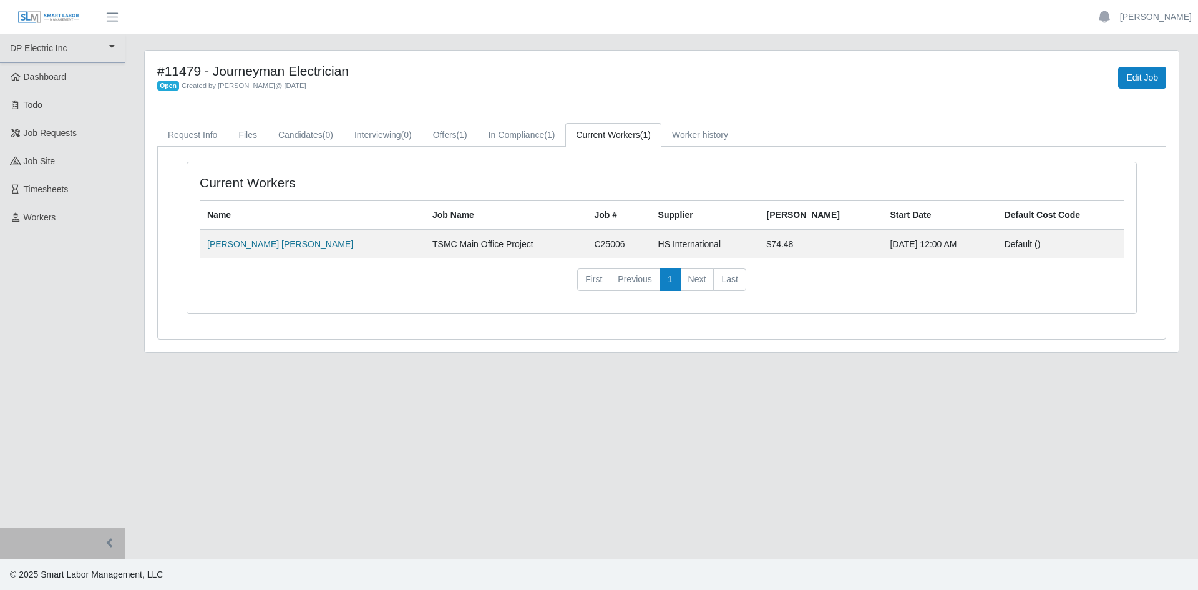
click at [255, 245] on link "[PERSON_NAME] [PERSON_NAME]" at bounding box center [280, 244] width 146 height 10
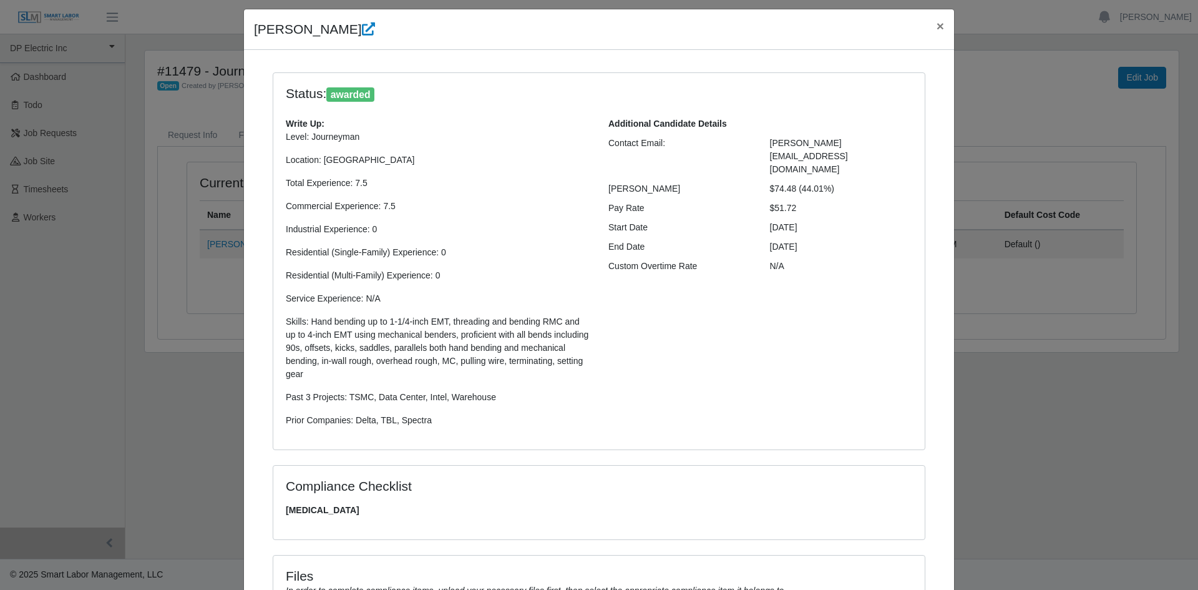
scroll to position [62, 0]
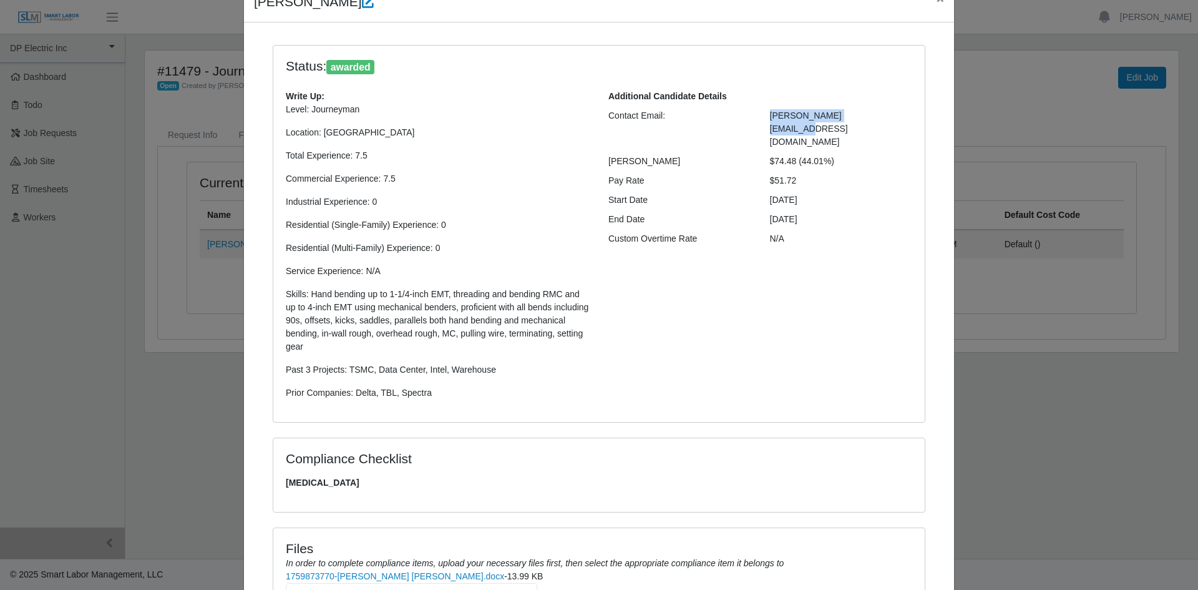
drag, startPoint x: 866, startPoint y: 116, endPoint x: 760, endPoint y: 118, distance: 106.1
click at [761, 118] on div "[PERSON_NAME][EMAIL_ADDRESS][DOMAIN_NAME]" at bounding box center [842, 128] width 162 height 39
copy span "[PERSON_NAME][EMAIL_ADDRESS][DOMAIN_NAME]"
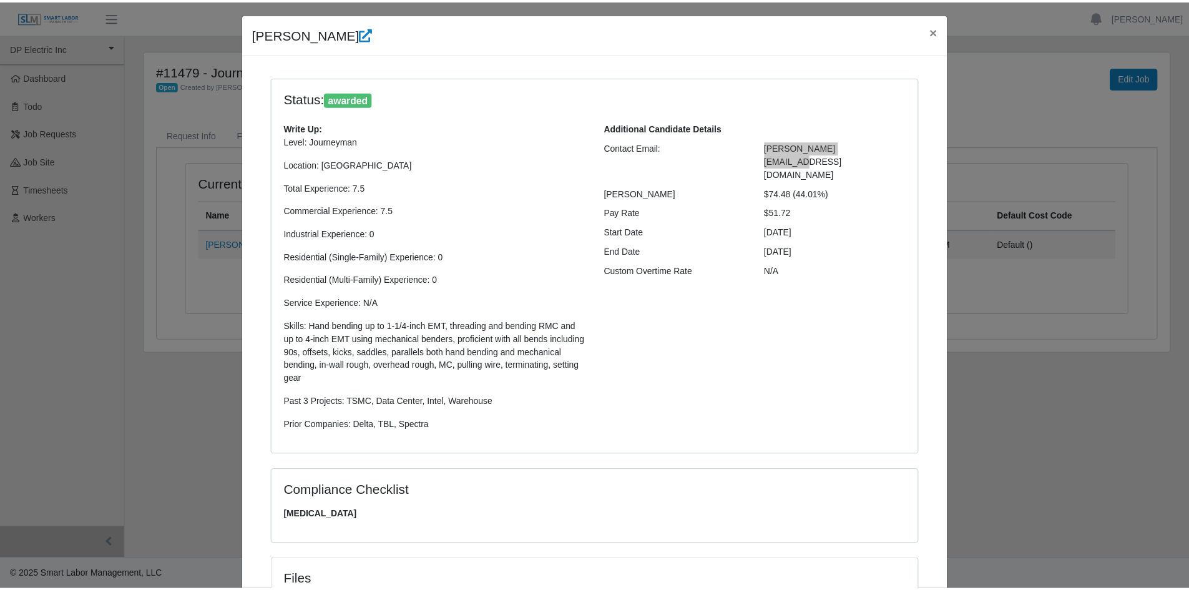
scroll to position [0, 0]
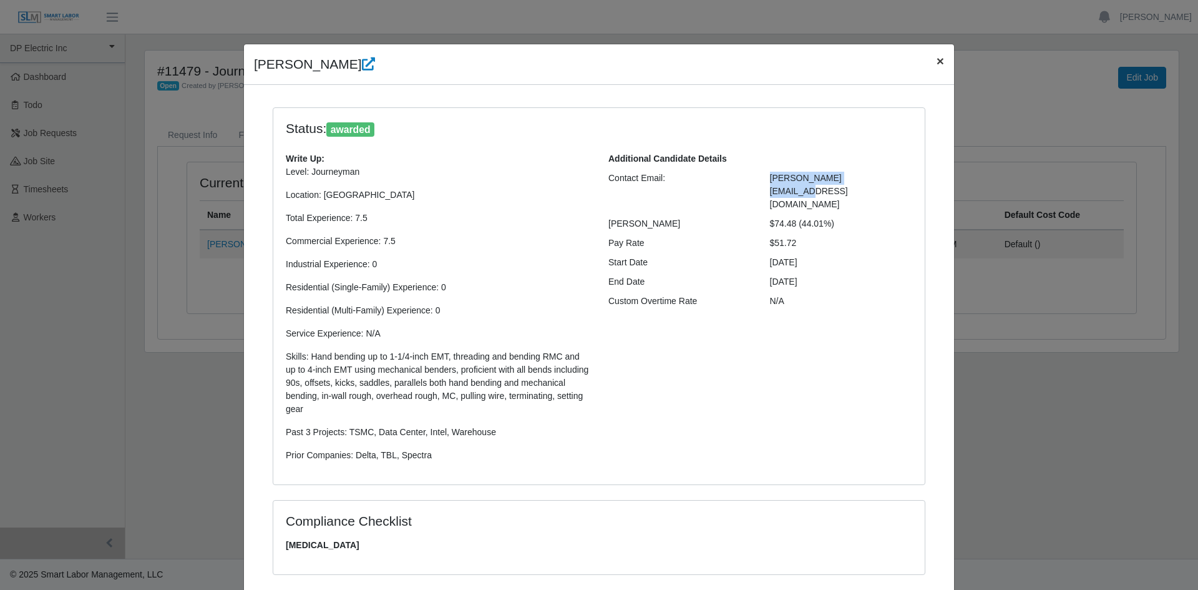
click at [938, 63] on span "×" at bounding box center [940, 61] width 7 height 14
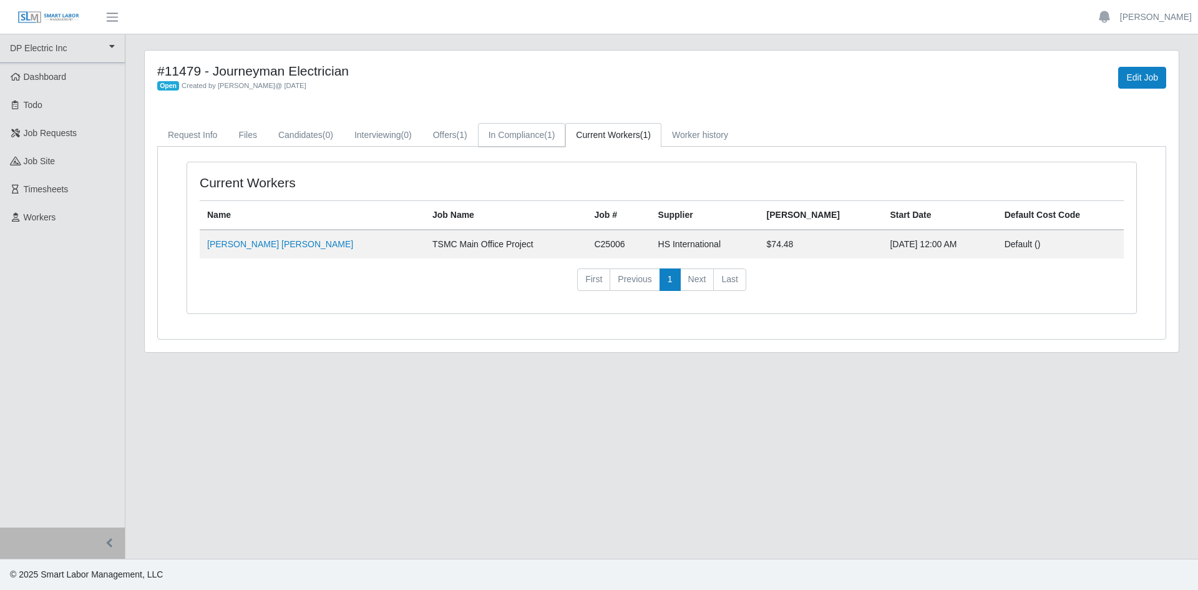
drag, startPoint x: 538, startPoint y: 138, endPoint x: 545, endPoint y: 141, distance: 7.5
click at [538, 138] on link "In Compliance (1)" at bounding box center [522, 135] width 88 height 24
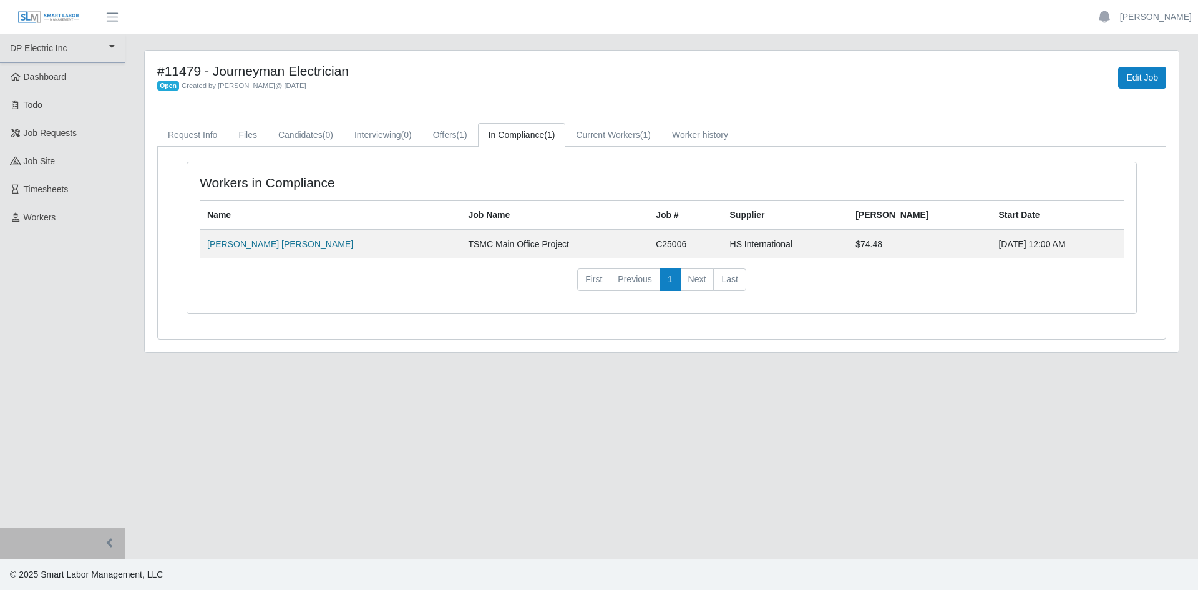
click at [245, 245] on link "[PERSON_NAME] [PERSON_NAME]" at bounding box center [280, 244] width 146 height 10
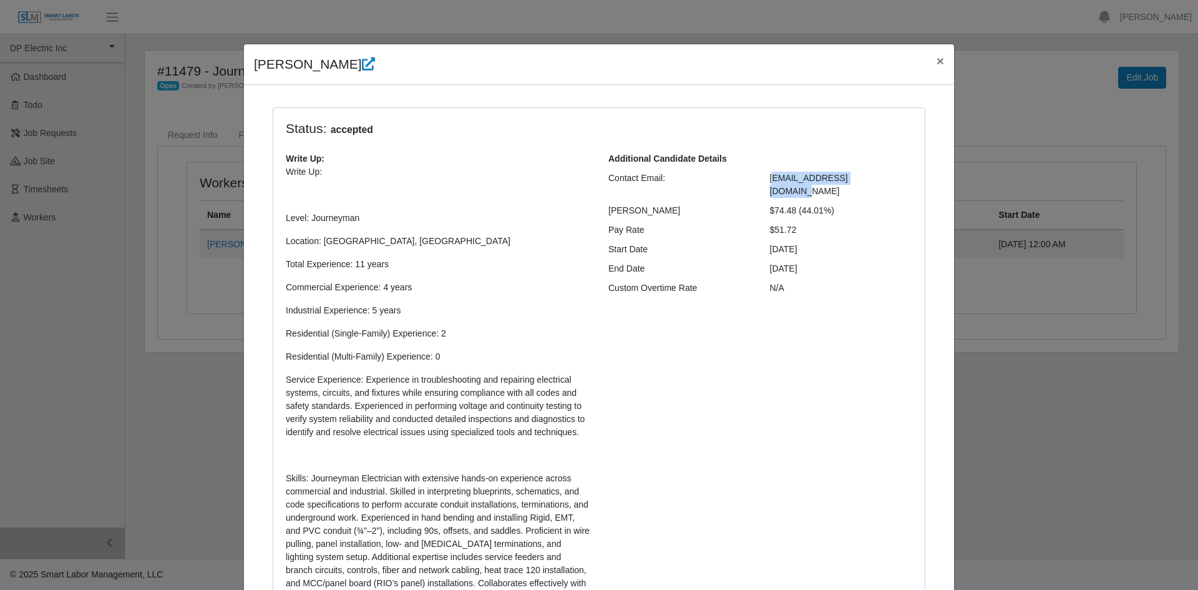
drag, startPoint x: 875, startPoint y: 176, endPoint x: 768, endPoint y: 182, distance: 106.9
click at [768, 182] on div "[EMAIL_ADDRESS][DOMAIN_NAME]" at bounding box center [842, 185] width 162 height 26
click at [879, 176] on div "[EMAIL_ADDRESS][DOMAIN_NAME]" at bounding box center [842, 185] width 162 height 26
drag, startPoint x: 881, startPoint y: 178, endPoint x: 762, endPoint y: 184, distance: 118.7
click at [762, 184] on div "[EMAIL_ADDRESS][DOMAIN_NAME]" at bounding box center [842, 185] width 162 height 26
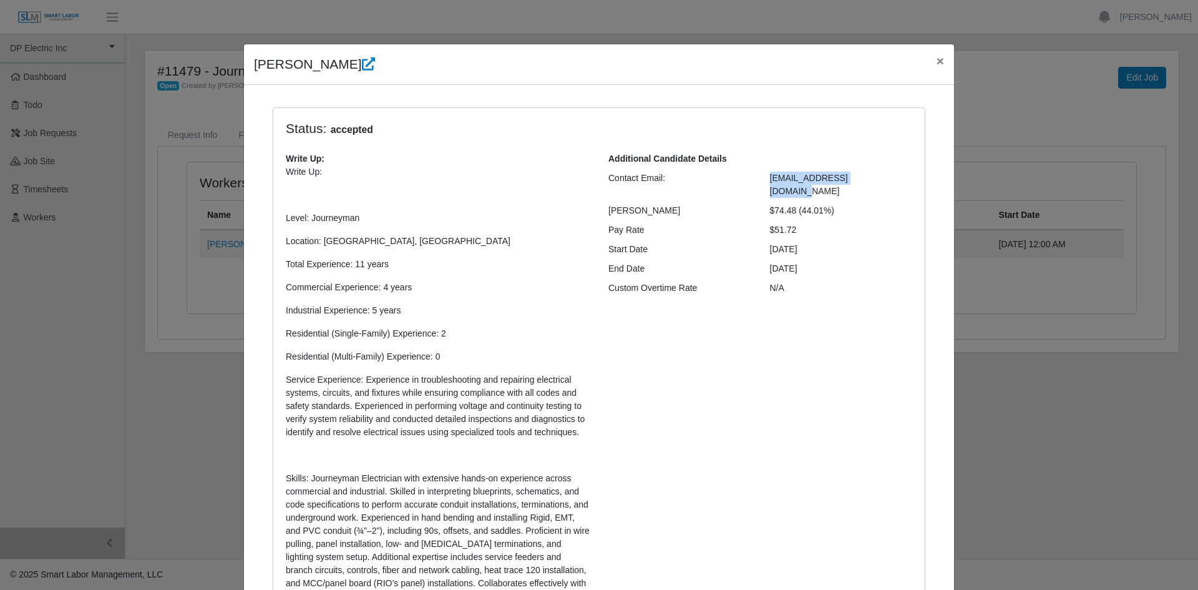
copy span "[EMAIL_ADDRESS][DOMAIN_NAME]"
click at [937, 62] on span "×" at bounding box center [940, 61] width 7 height 14
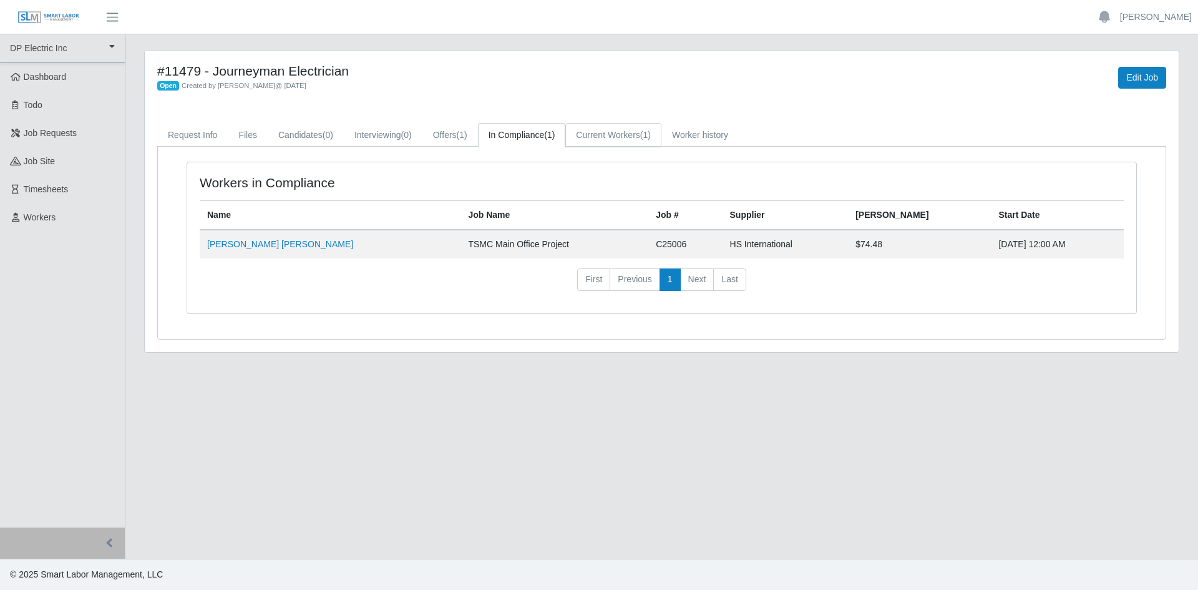
click at [627, 132] on link "Current Workers (1)" at bounding box center [613, 135] width 96 height 24
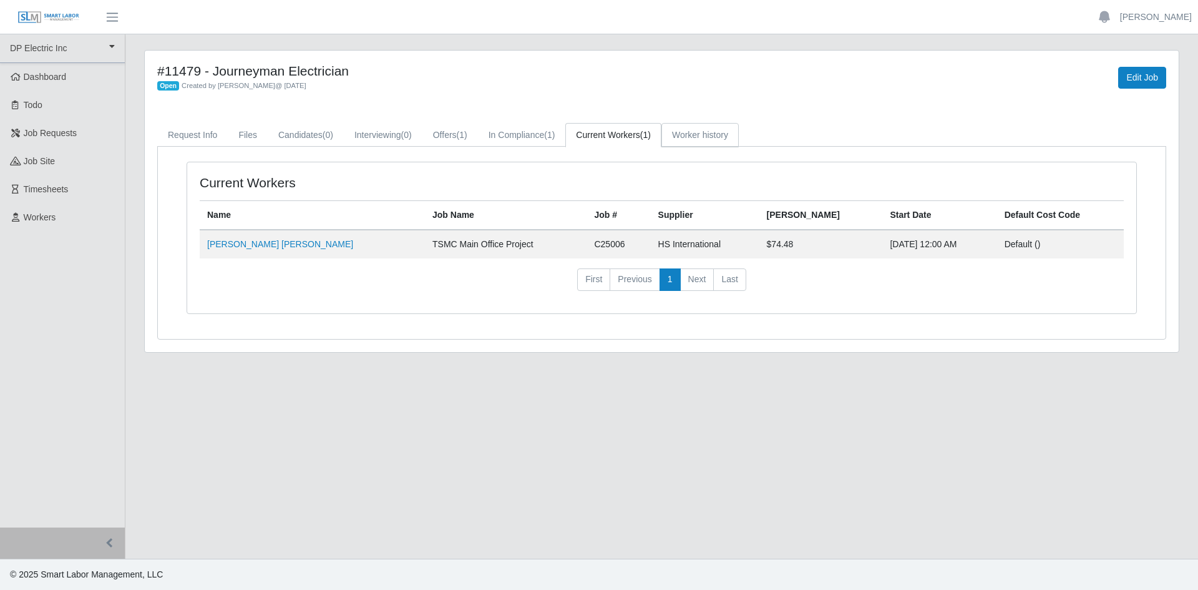
click at [696, 135] on link "Worker history" at bounding box center [700, 135] width 77 height 24
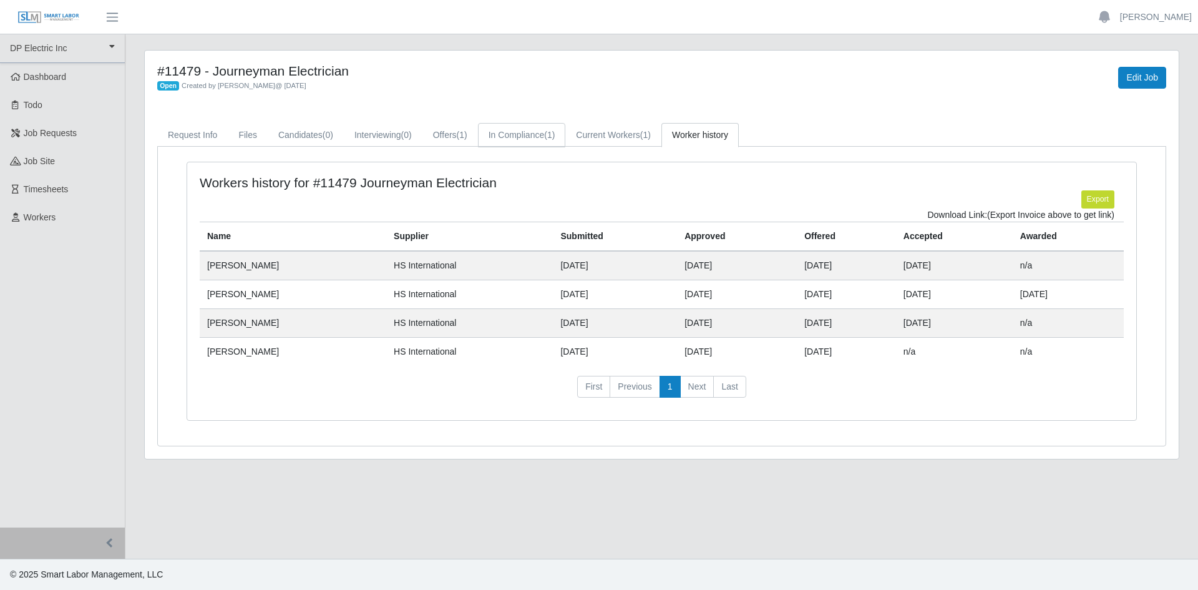
click at [516, 139] on link "In Compliance (1)" at bounding box center [522, 135] width 88 height 24
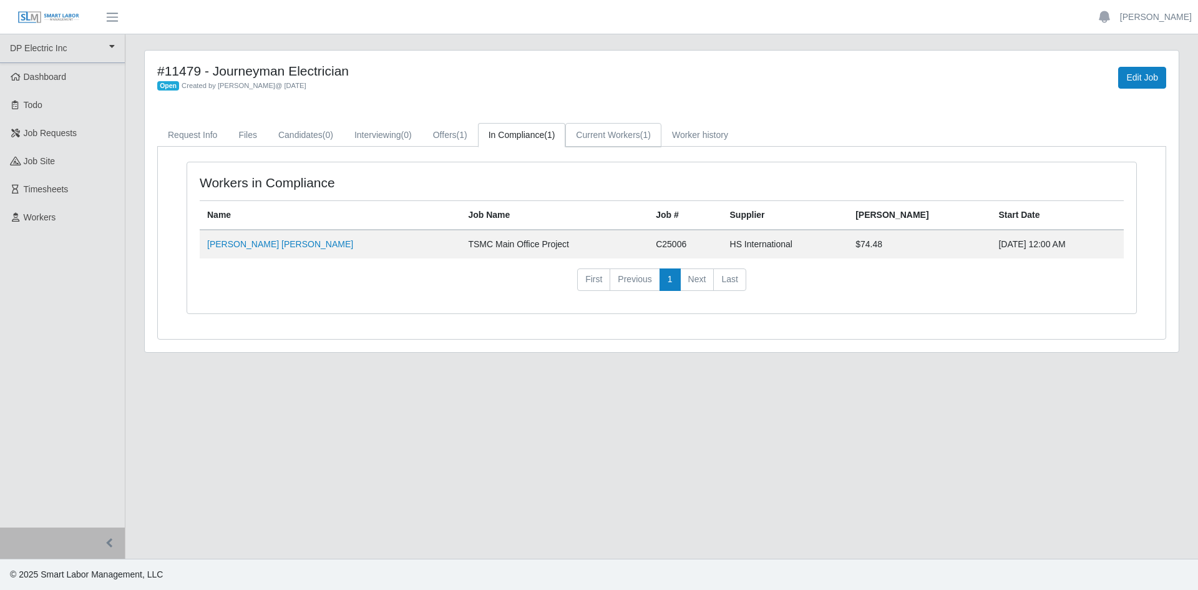
click at [596, 136] on link "Current Workers (1)" at bounding box center [613, 135] width 96 height 24
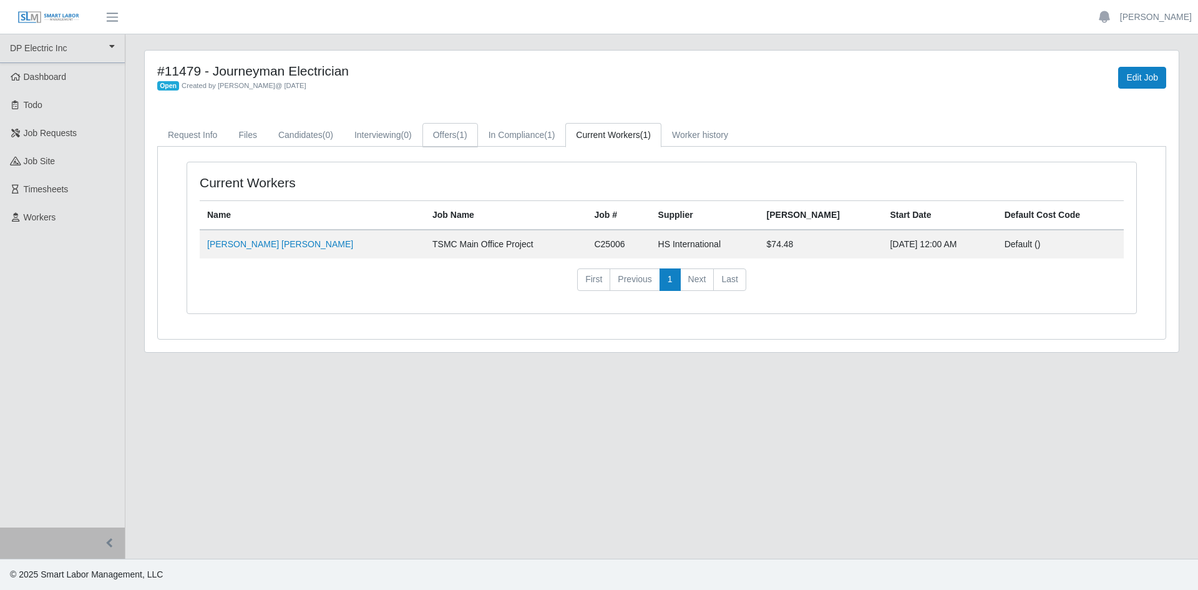
click at [448, 135] on link "Offers (1)" at bounding box center [451, 135] width 56 height 24
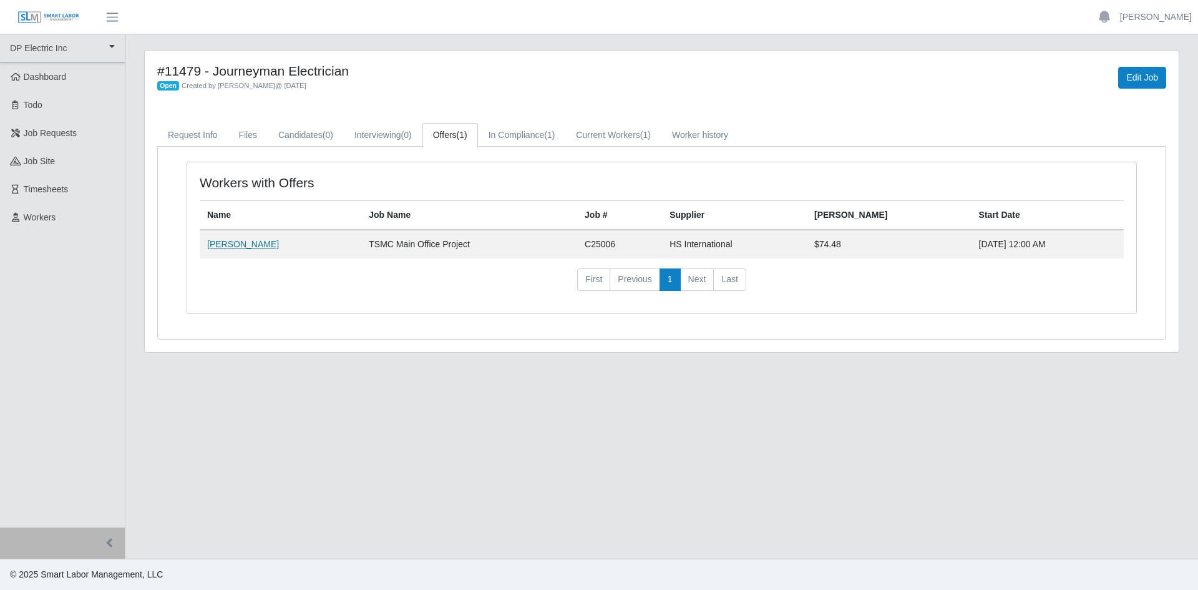
click at [250, 240] on link "[PERSON_NAME]" at bounding box center [243, 244] width 72 height 10
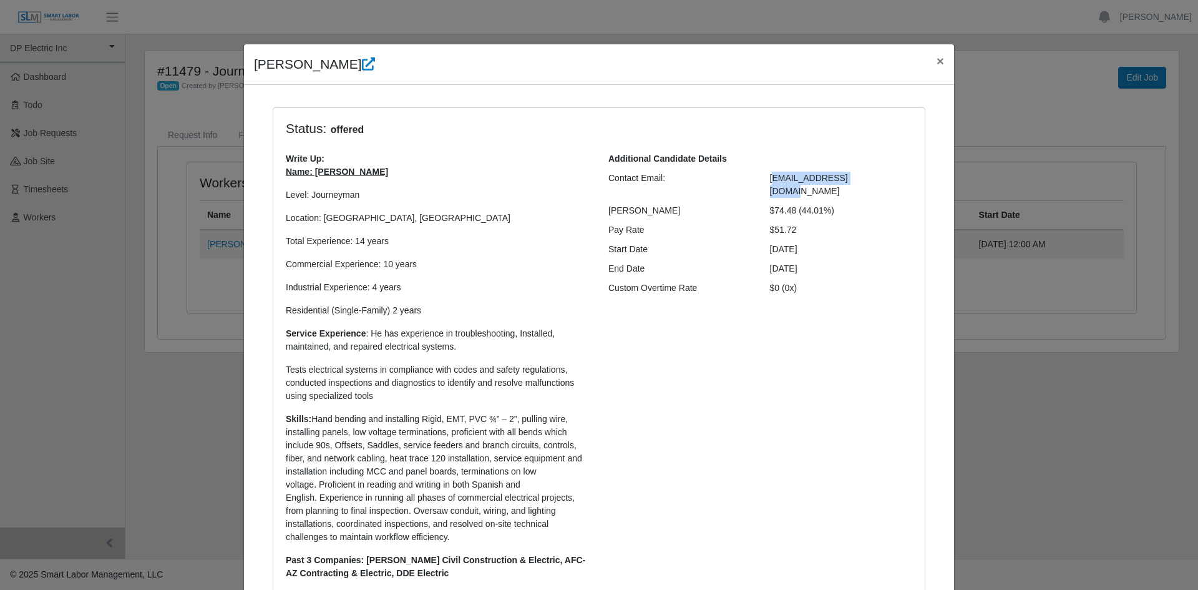
drag, startPoint x: 863, startPoint y: 179, endPoint x: 769, endPoint y: 179, distance: 94.2
click at [769, 179] on div "[EMAIL_ADDRESS][DOMAIN_NAME]" at bounding box center [842, 185] width 162 height 26
click at [881, 180] on div "[EMAIL_ADDRESS][DOMAIN_NAME]" at bounding box center [842, 185] width 162 height 26
drag, startPoint x: 864, startPoint y: 177, endPoint x: 762, endPoint y: 175, distance: 101.8
click at [762, 175] on div "[EMAIL_ADDRESS][DOMAIN_NAME]" at bounding box center [842, 185] width 162 height 26
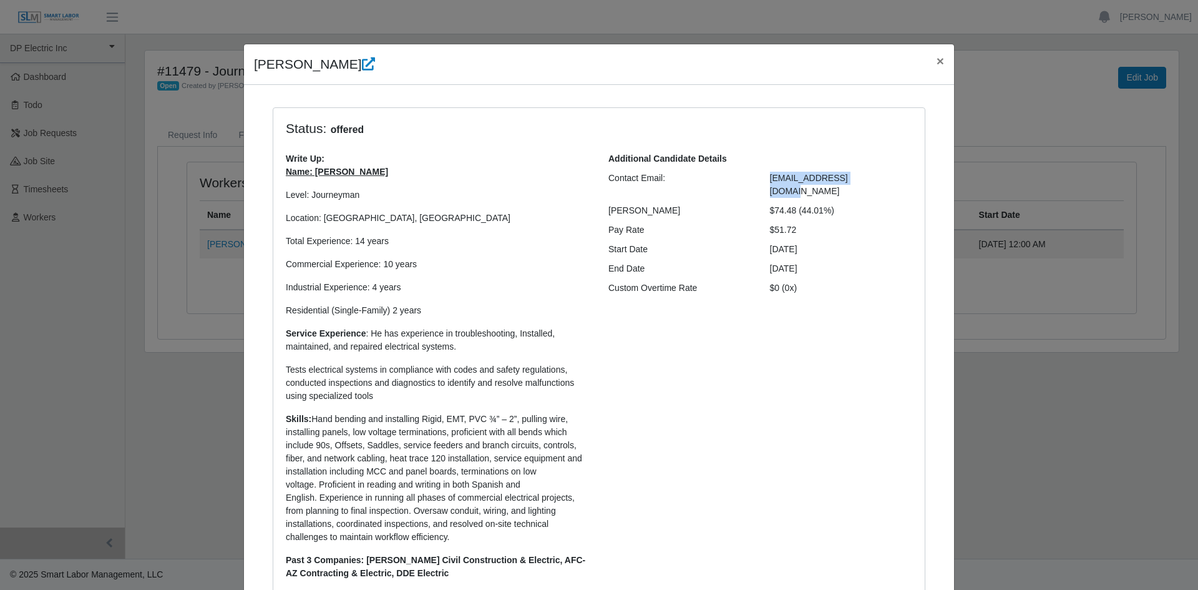
copy span "[EMAIL_ADDRESS][DOMAIN_NAME]"
drag, startPoint x: 937, startPoint y: 61, endPoint x: 800, endPoint y: 29, distance: 141.0
click at [937, 61] on span "×" at bounding box center [940, 61] width 7 height 14
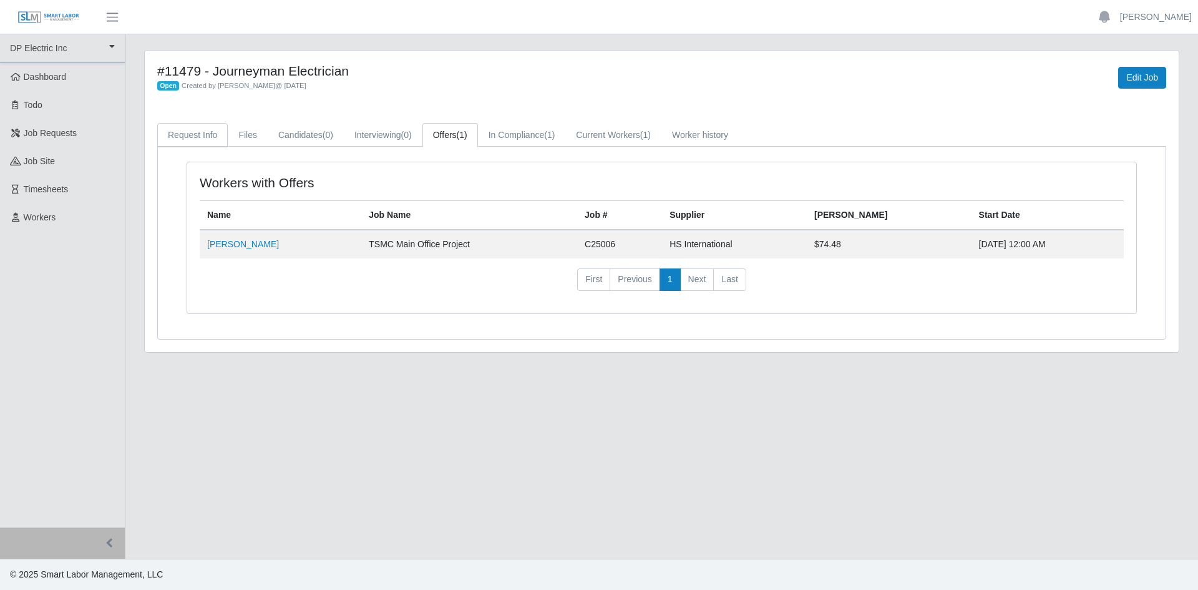
click at [204, 135] on link "Request Info" at bounding box center [192, 135] width 71 height 24
